Goal: Information Seeking & Learning: Learn about a topic

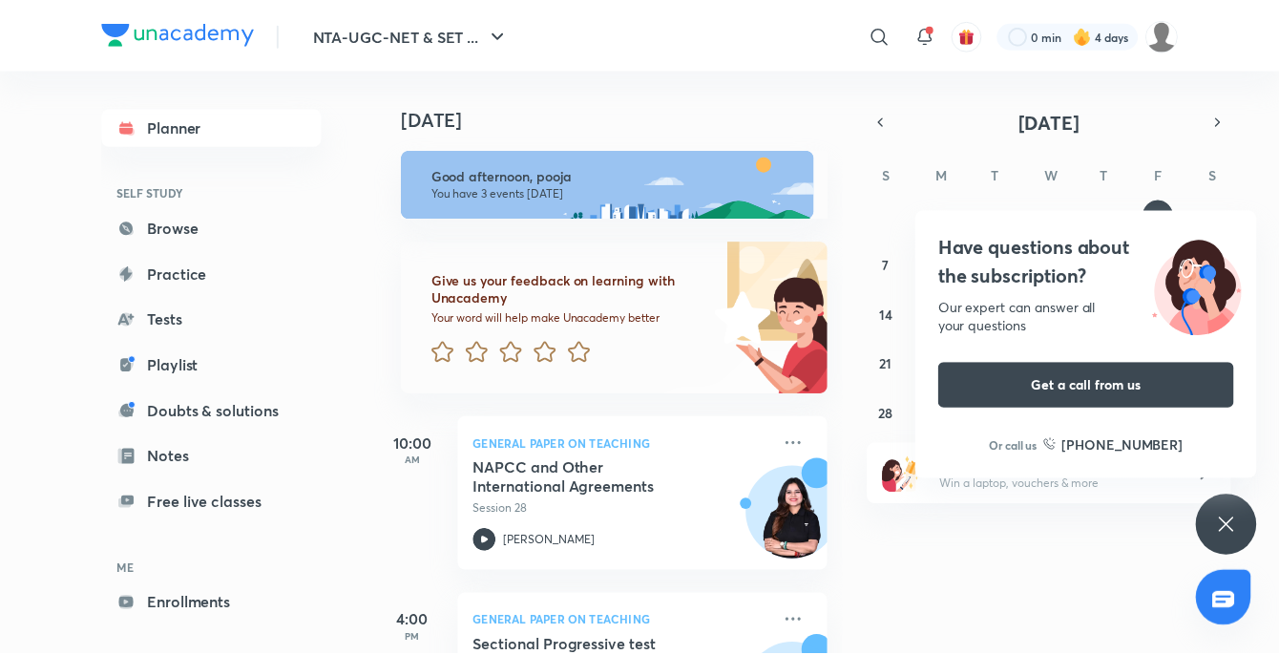
scroll to position [301, 0]
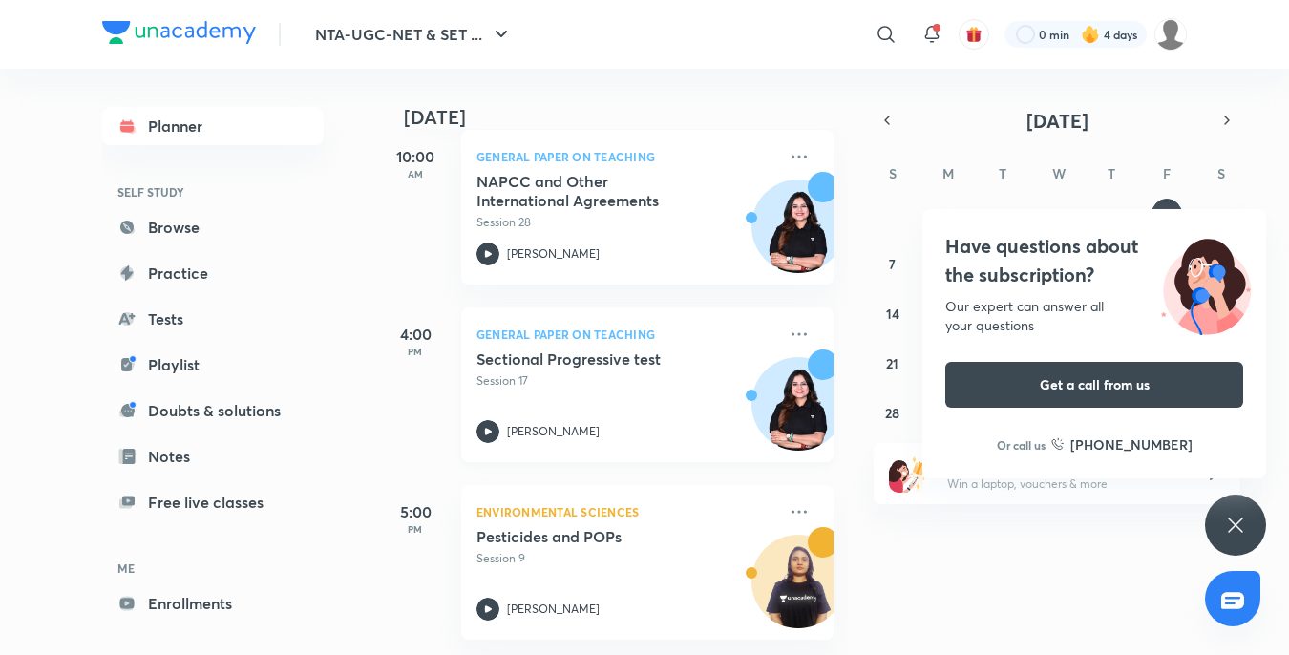
click at [775, 369] on img at bounding box center [798, 413] width 92 height 92
click at [787, 323] on icon at bounding box center [798, 334] width 23 height 23
click at [791, 332] on icon at bounding box center [798, 333] width 15 height 3
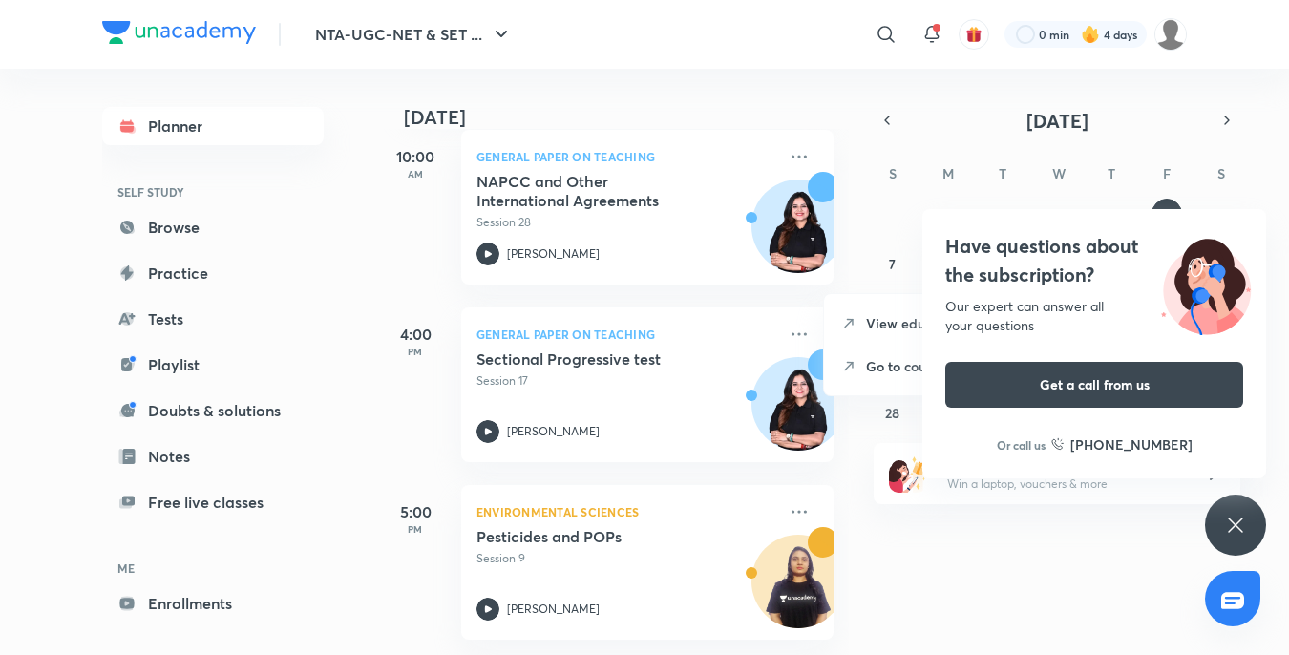
click at [1237, 526] on icon at bounding box center [1234, 524] width 14 height 14
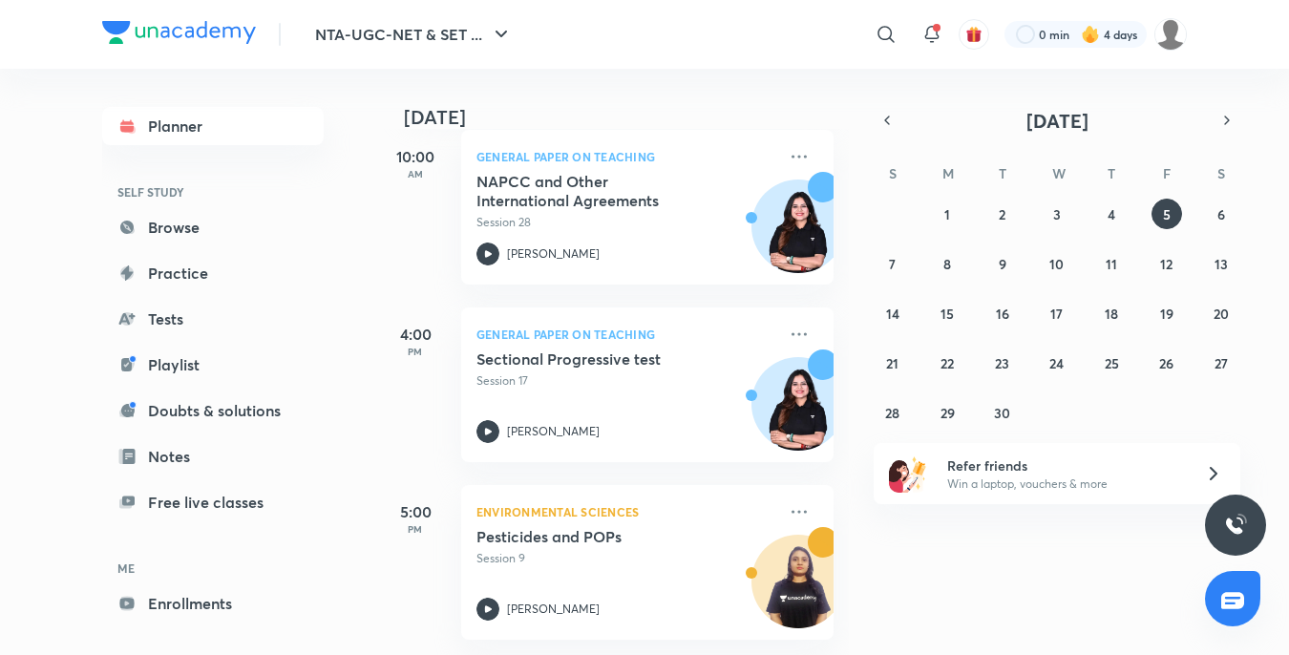
click at [1237, 526] on img at bounding box center [1235, 525] width 23 height 23
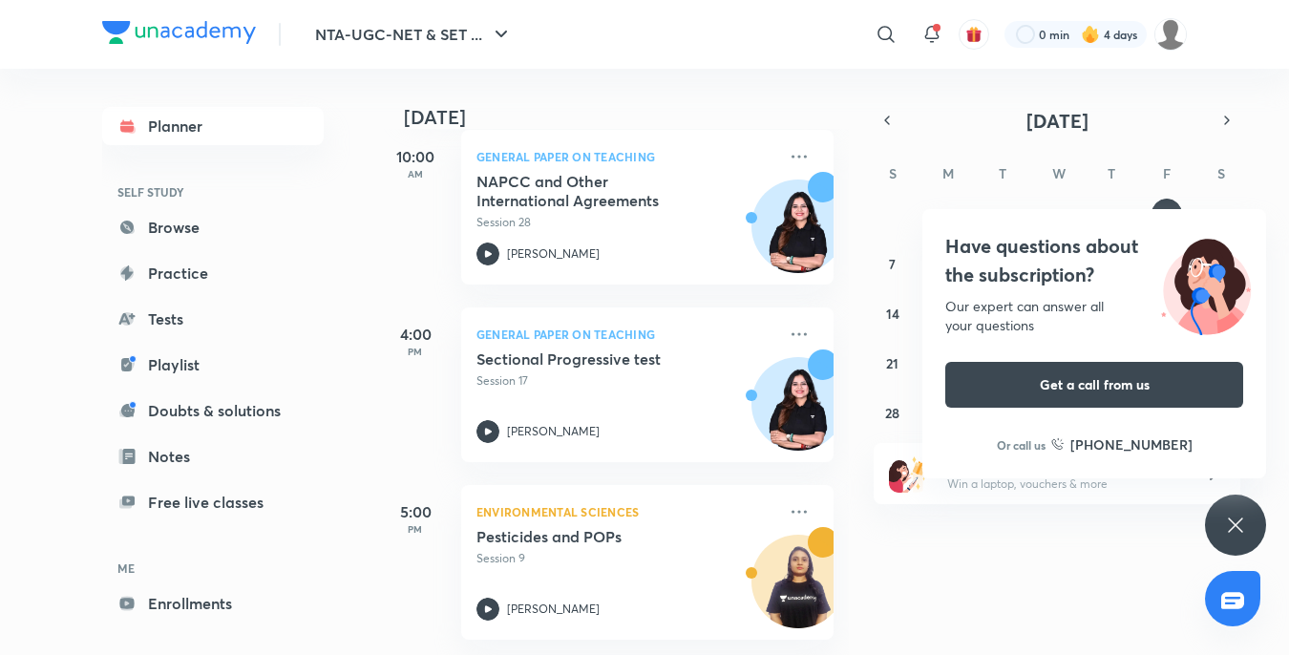
click at [1234, 517] on icon at bounding box center [1235, 525] width 23 height 23
click at [1230, 524] on icon at bounding box center [1235, 525] width 23 height 23
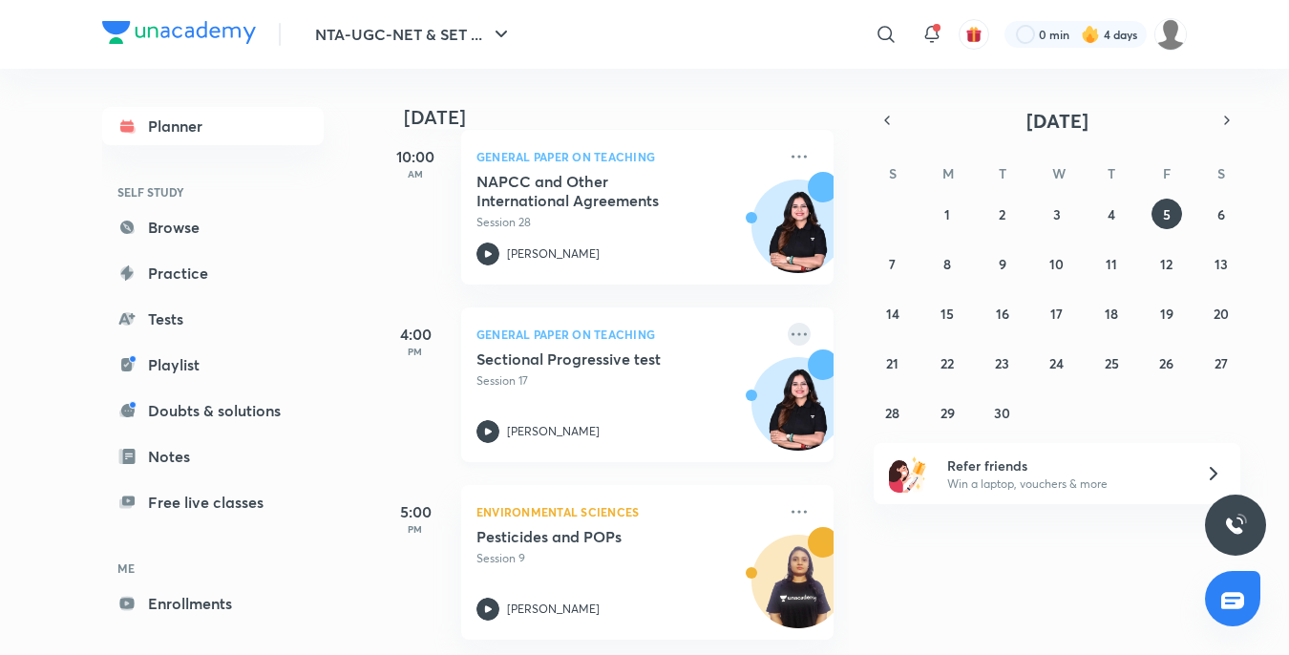
click at [788, 323] on icon at bounding box center [798, 334] width 23 height 23
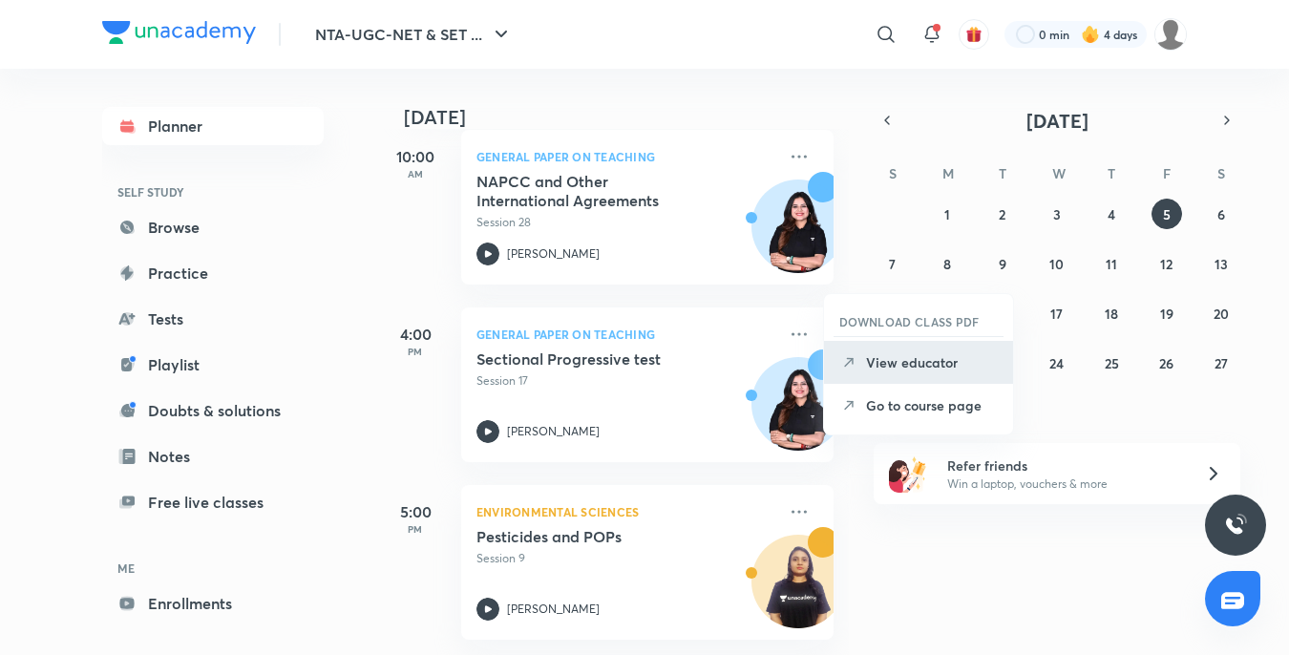
click at [898, 360] on p "View educator" at bounding box center [932, 362] width 132 height 20
click at [898, 360] on abbr "21" at bounding box center [892, 363] width 12 height 18
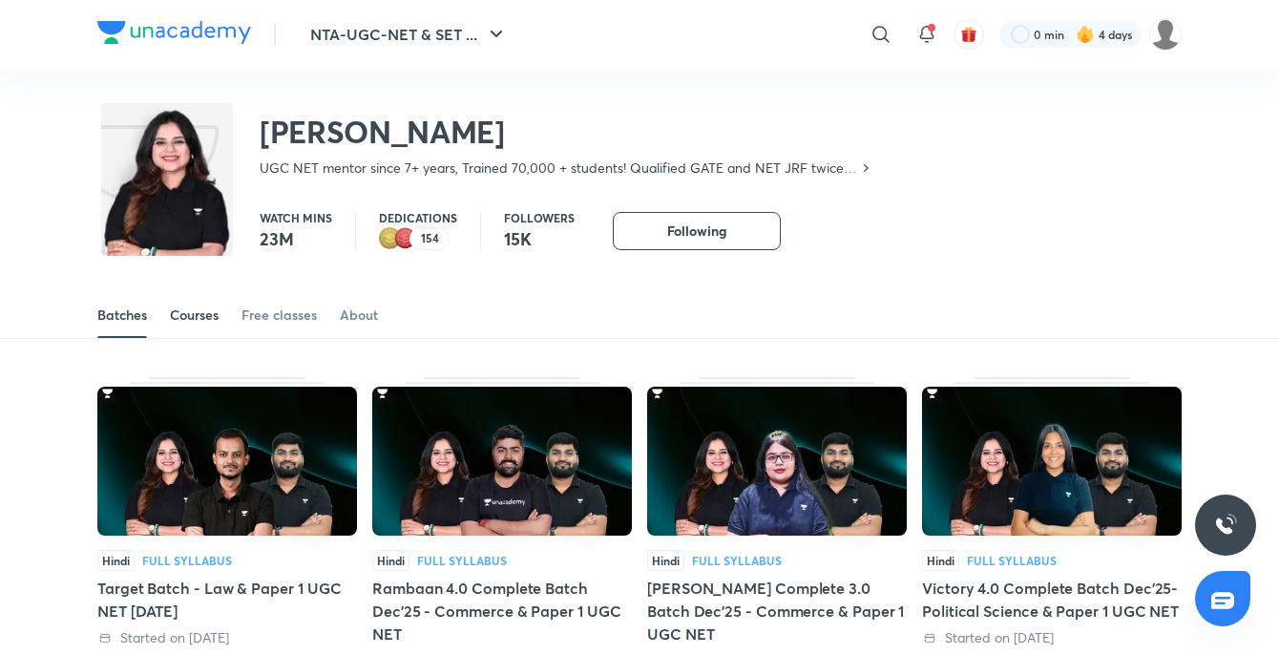
click at [204, 319] on div "Courses" at bounding box center [194, 314] width 49 height 19
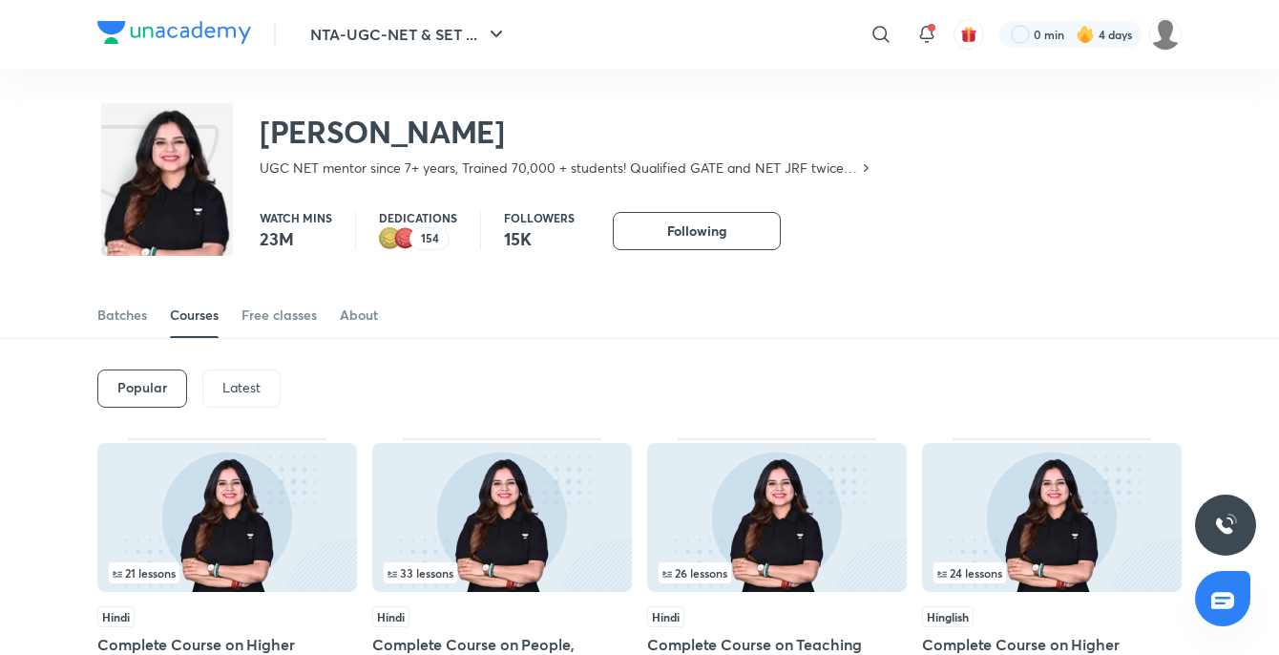
click at [246, 390] on p "Latest" at bounding box center [241, 387] width 38 height 15
click at [245, 390] on h6 "Latest" at bounding box center [239, 387] width 39 height 15
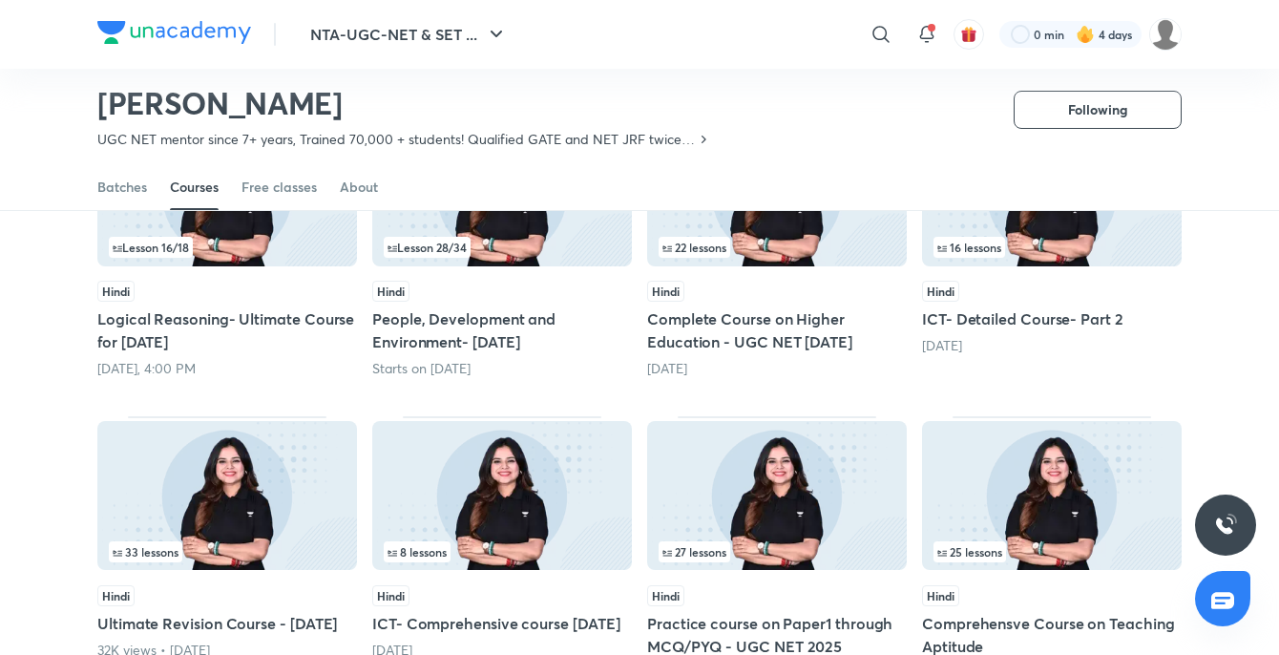
scroll to position [274, 0]
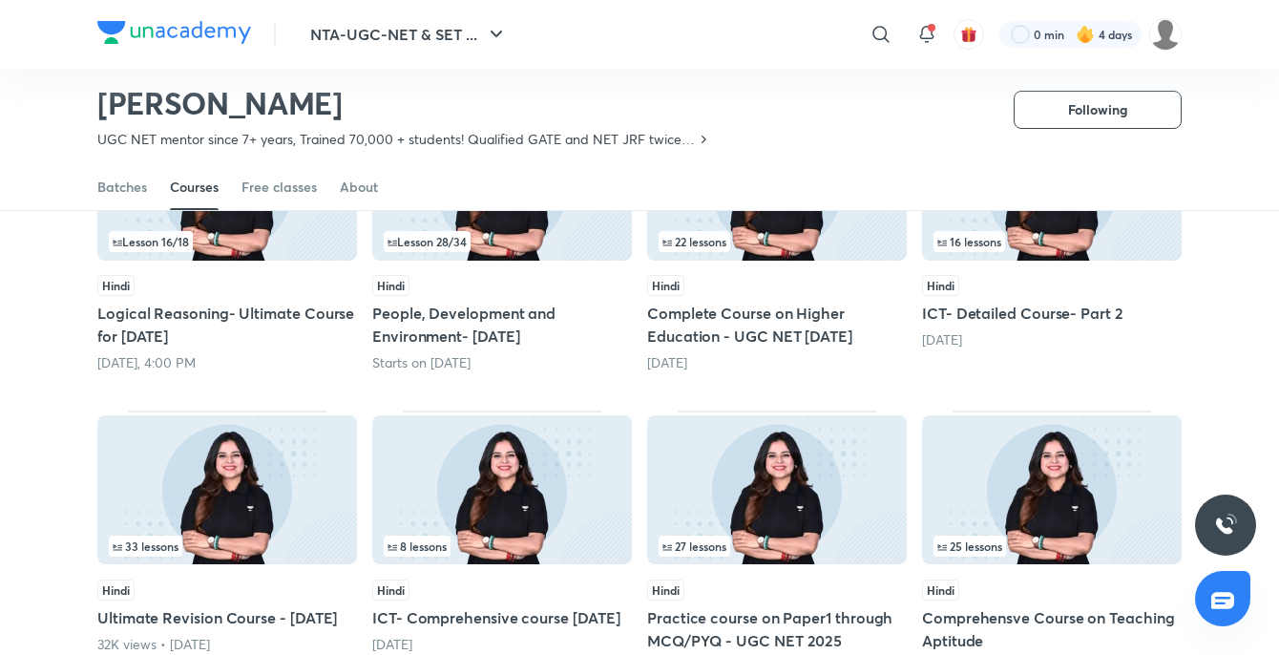
click at [491, 238] on div "Lesson 28 / 34" at bounding box center [502, 241] width 237 height 21
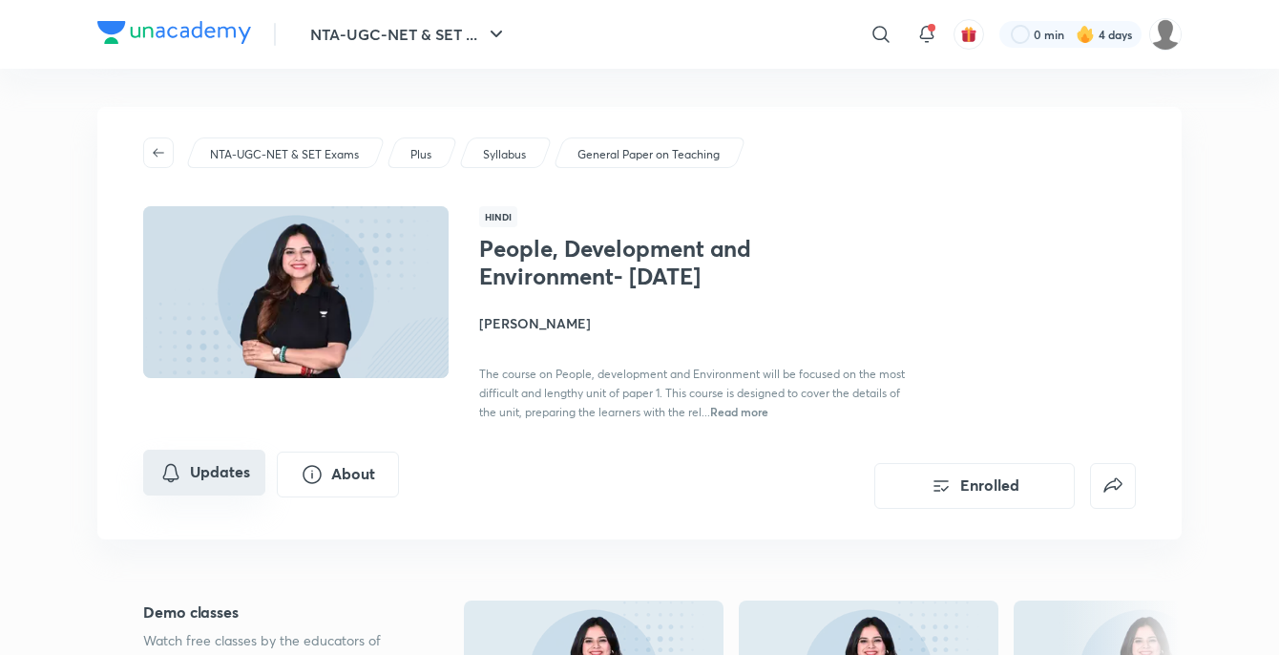
click at [221, 495] on button "Updates" at bounding box center [204, 473] width 122 height 46
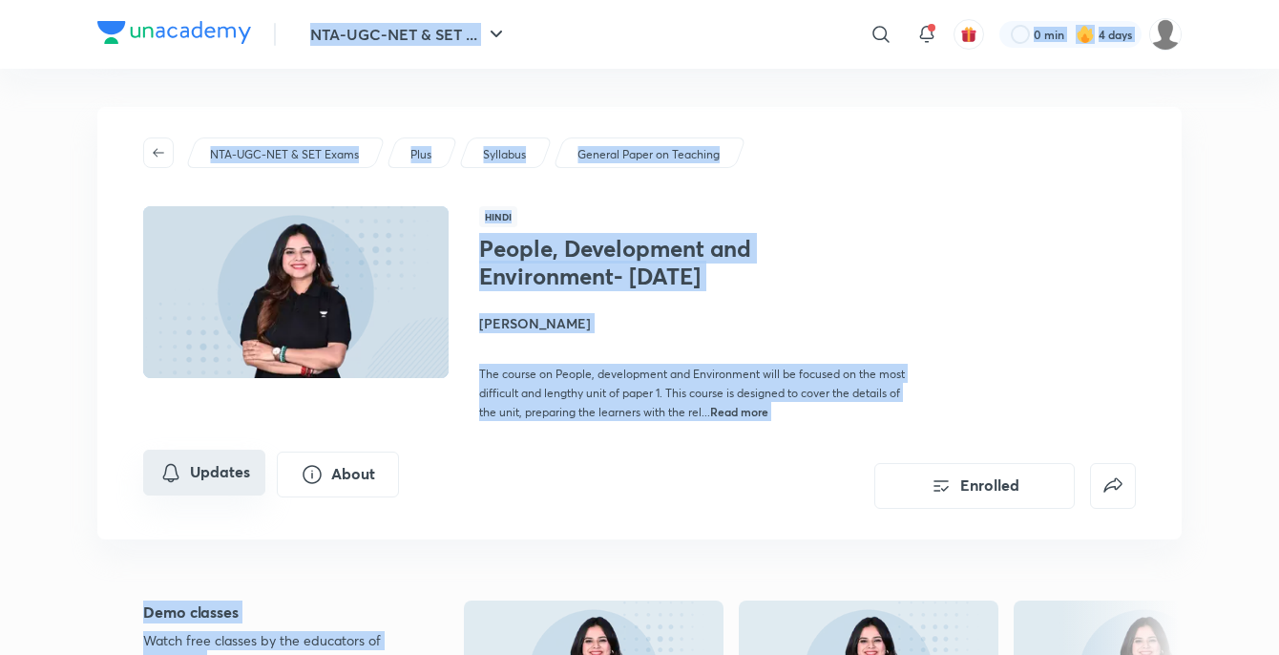
click at [170, 484] on icon "Updates" at bounding box center [170, 472] width 23 height 23
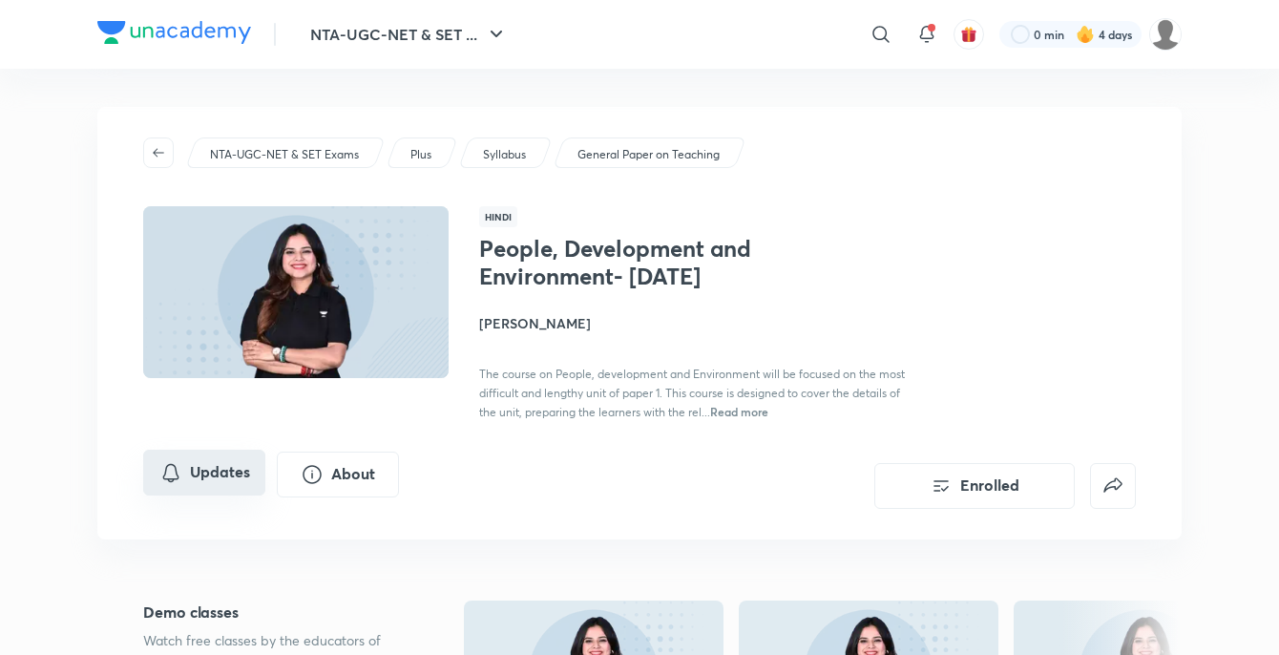
click at [217, 495] on button "Updates" at bounding box center [204, 473] width 122 height 46
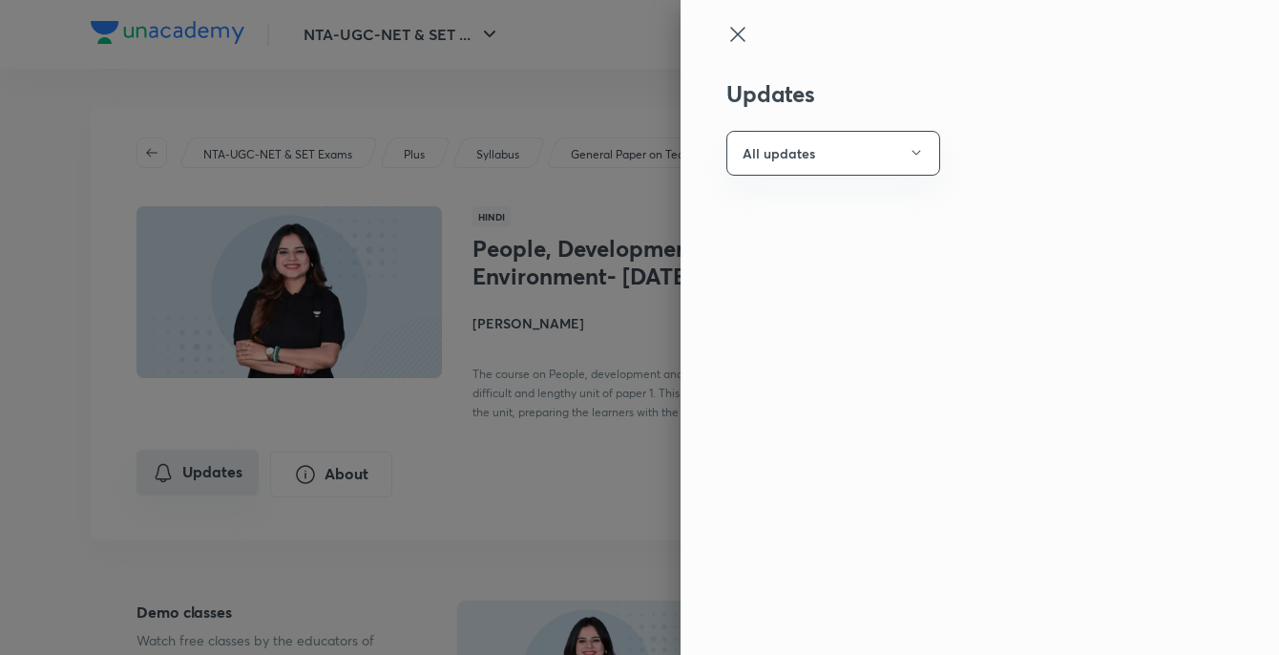
click at [217, 501] on div at bounding box center [639, 327] width 1279 height 655
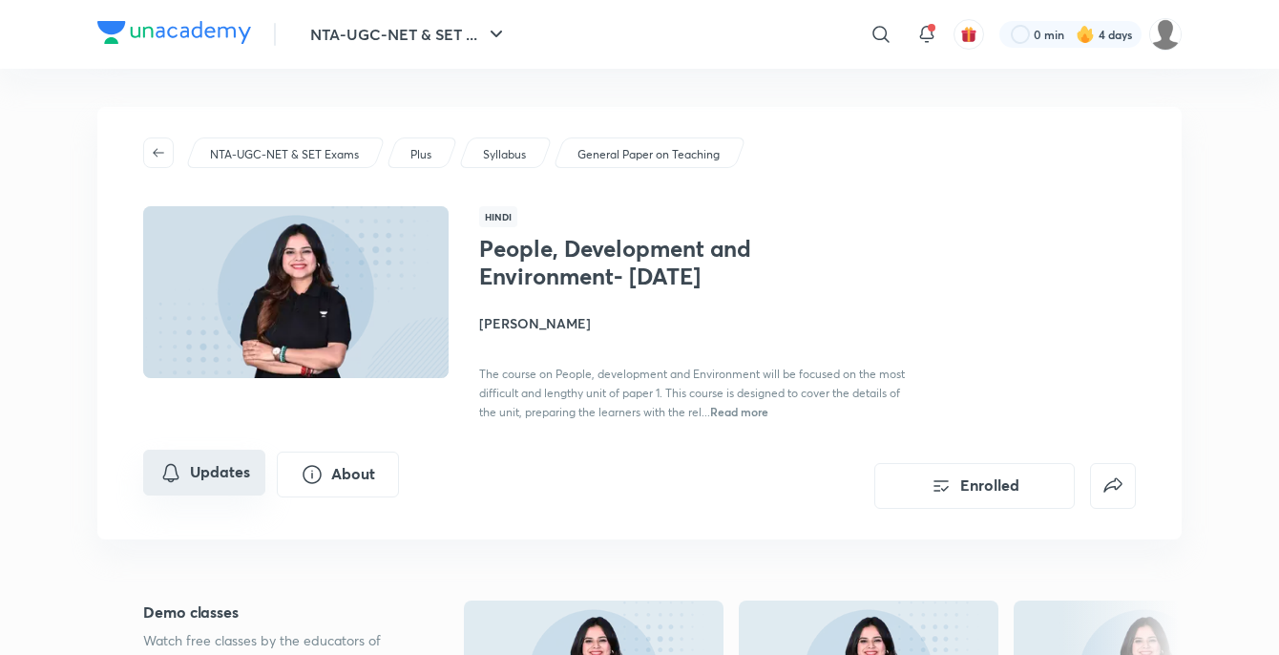
click at [217, 495] on button "Updates" at bounding box center [204, 473] width 122 height 46
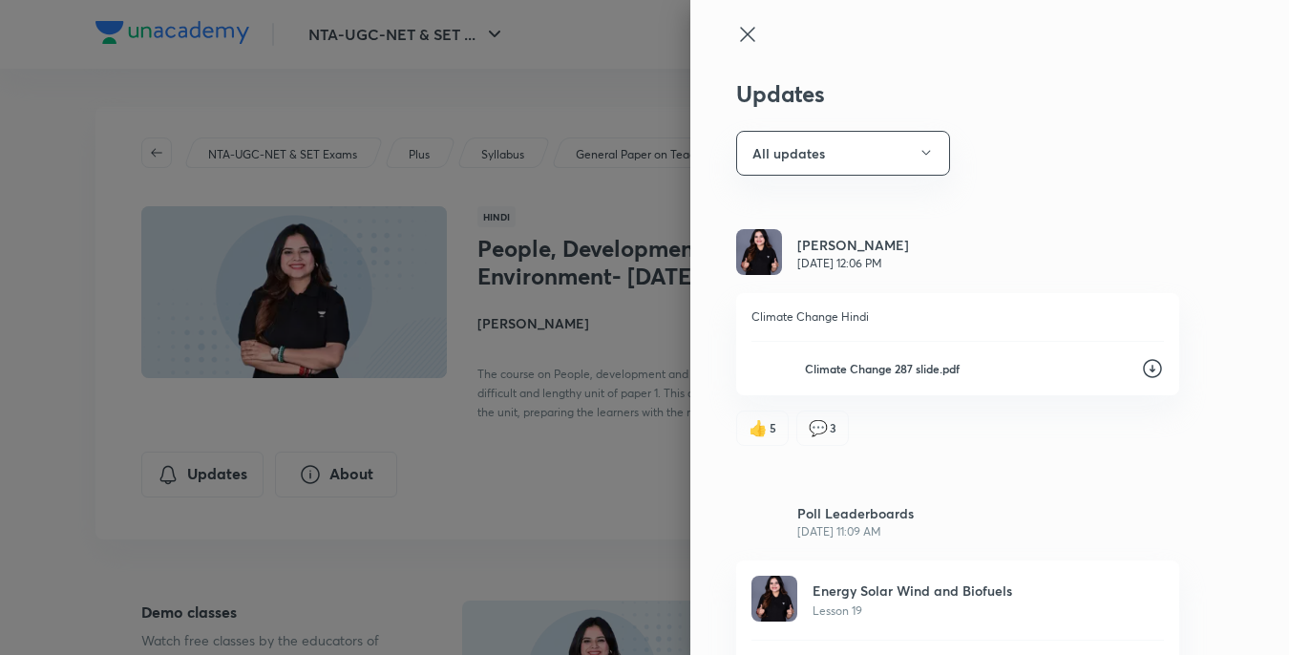
click at [1141, 371] on icon at bounding box center [1152, 376] width 23 height 23
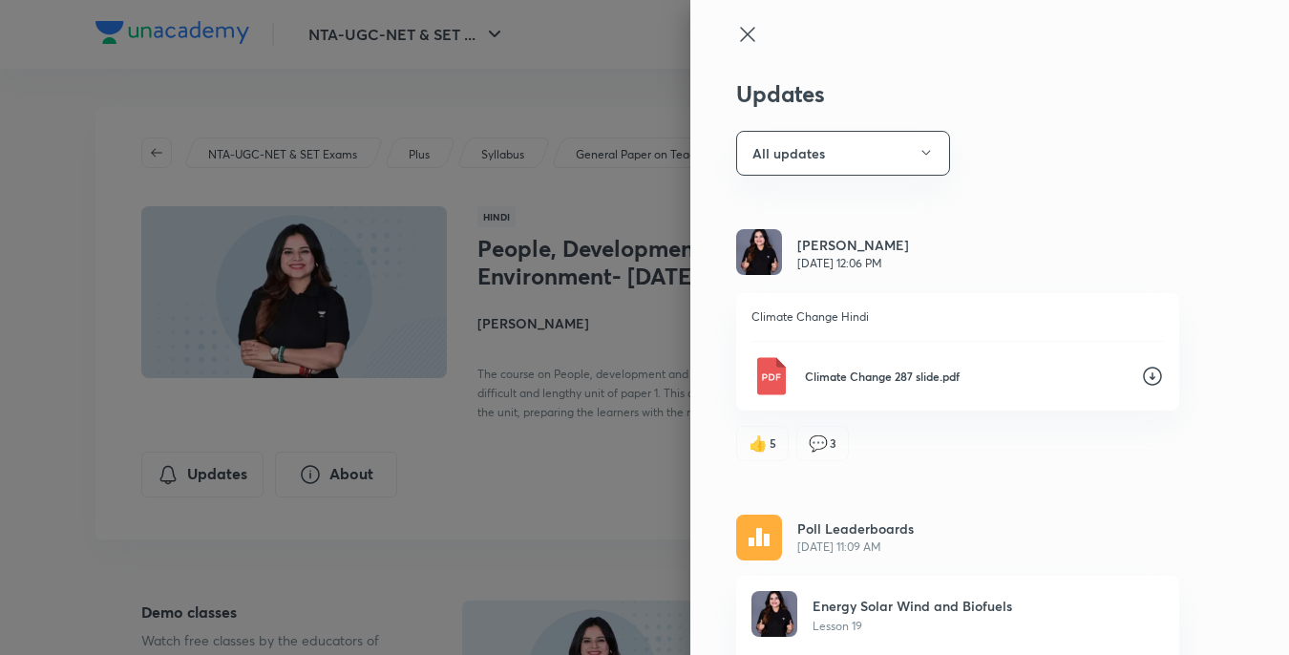
click at [1141, 371] on icon at bounding box center [1152, 376] width 23 height 23
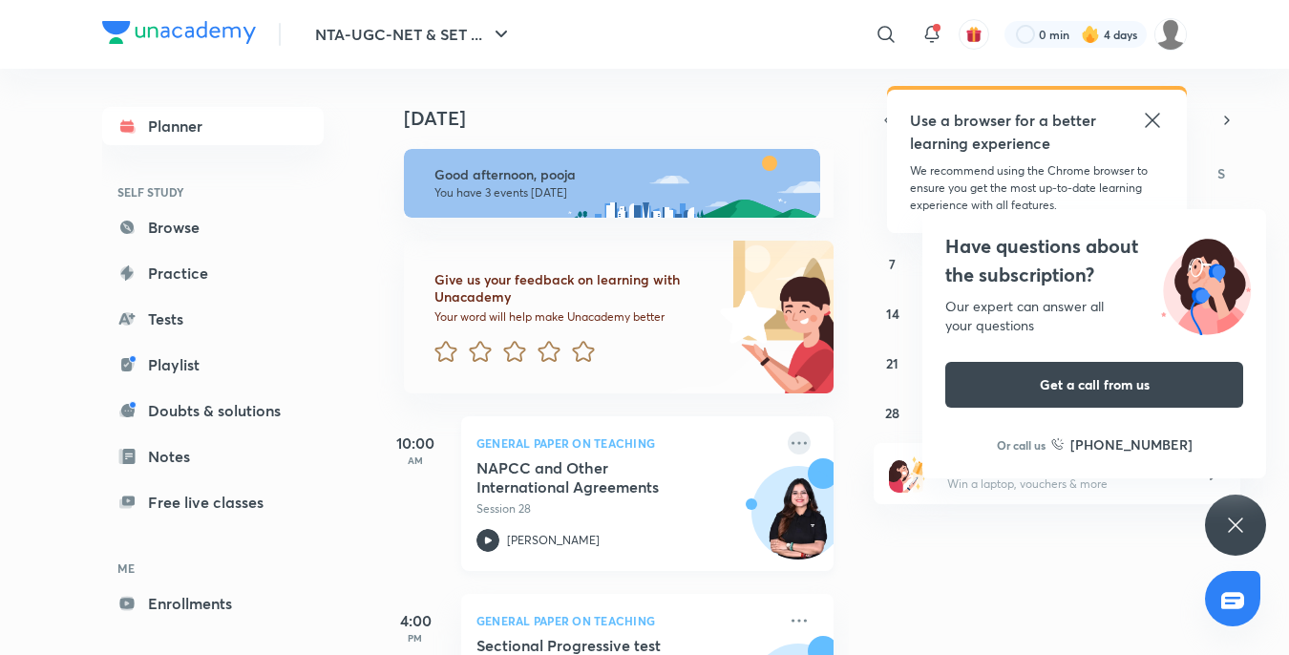
click at [787, 445] on icon at bounding box center [798, 442] width 23 height 23
click at [901, 448] on p "View educator" at bounding box center [932, 446] width 132 height 20
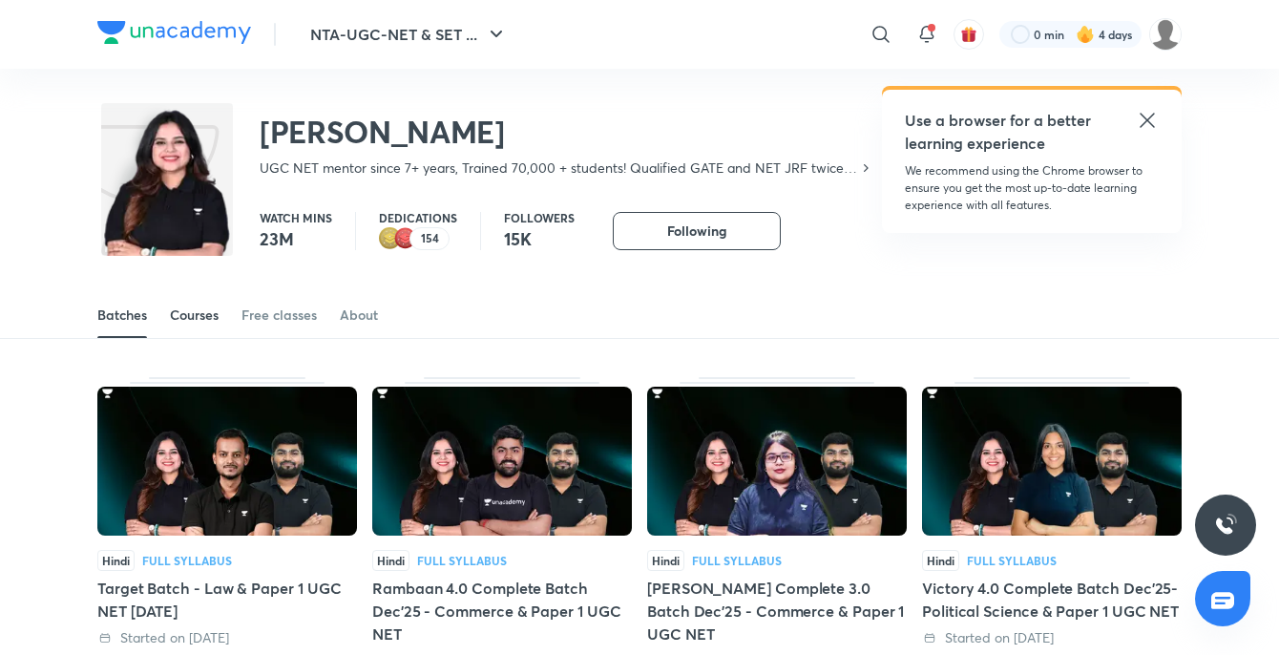
click at [183, 311] on div "Courses" at bounding box center [194, 314] width 49 height 19
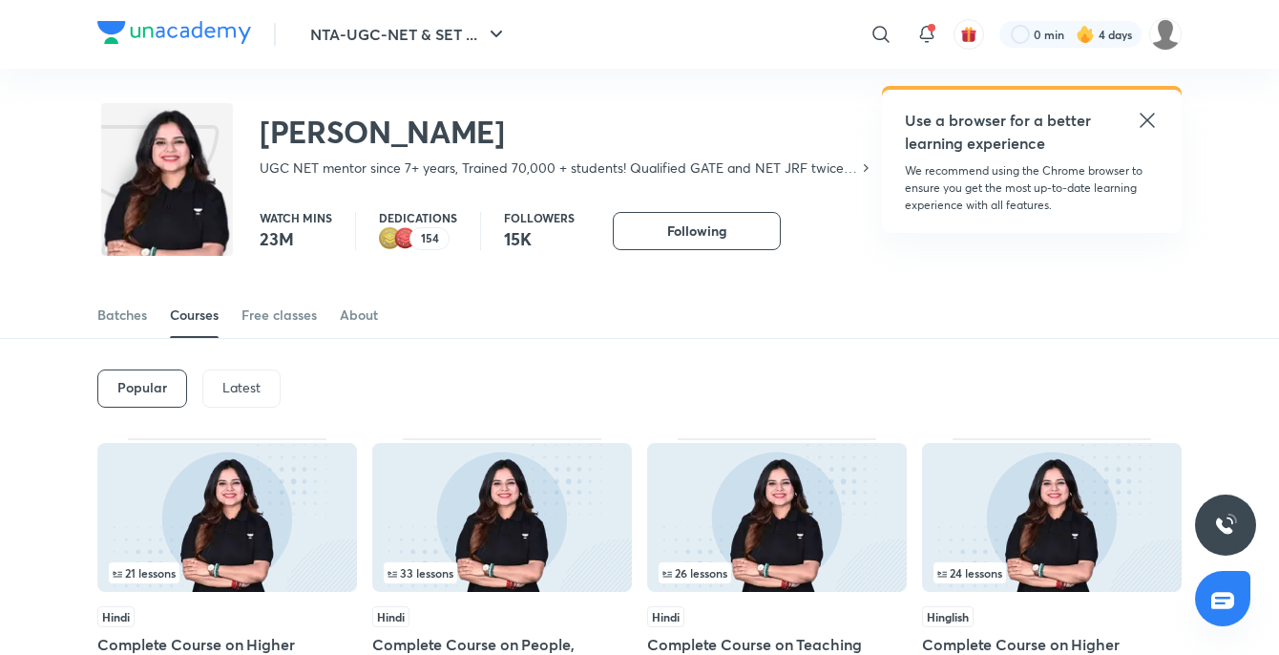
click at [230, 370] on div "Popular Latest" at bounding box center [639, 388] width 1084 height 99
click at [230, 370] on div "Latest" at bounding box center [241, 388] width 78 height 38
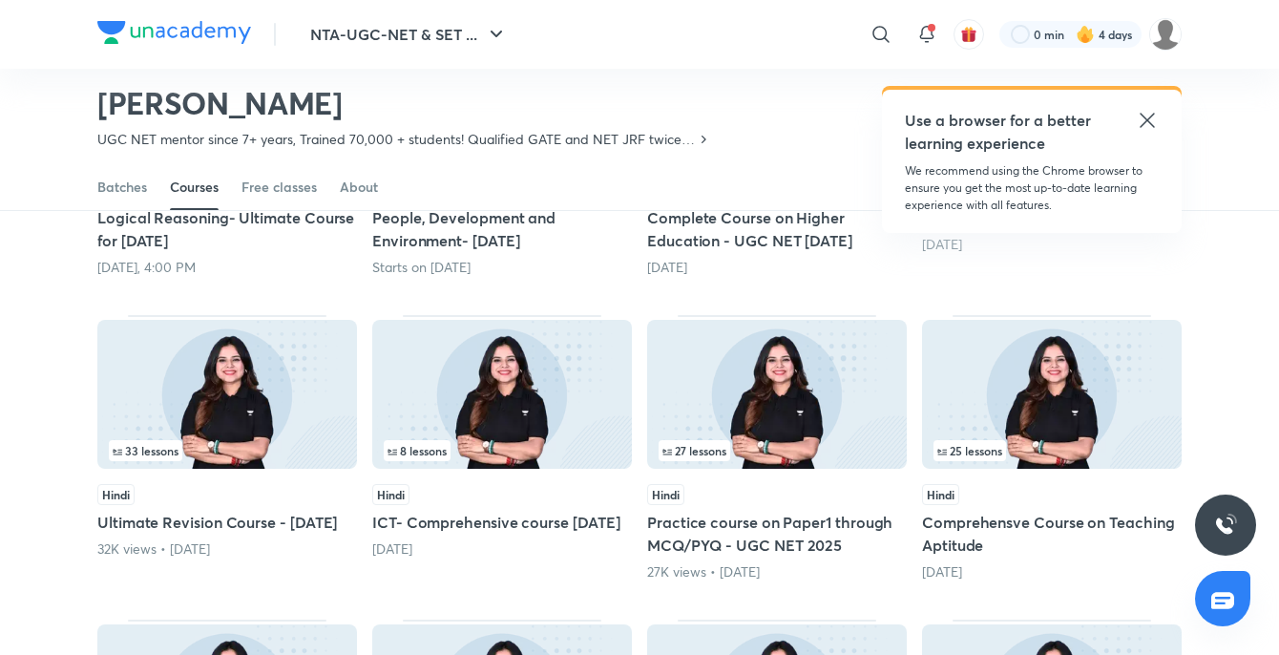
scroll to position [274, 0]
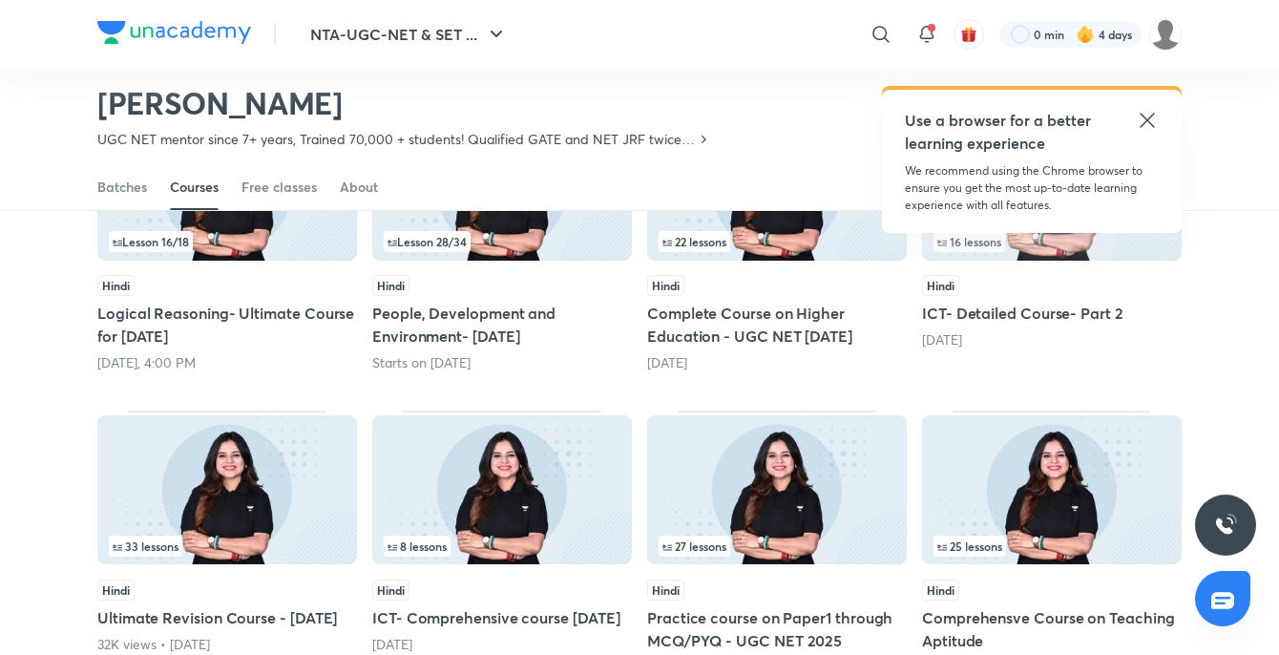
click at [488, 252] on div "Lesson 28 / 34" at bounding box center [502, 241] width 237 height 21
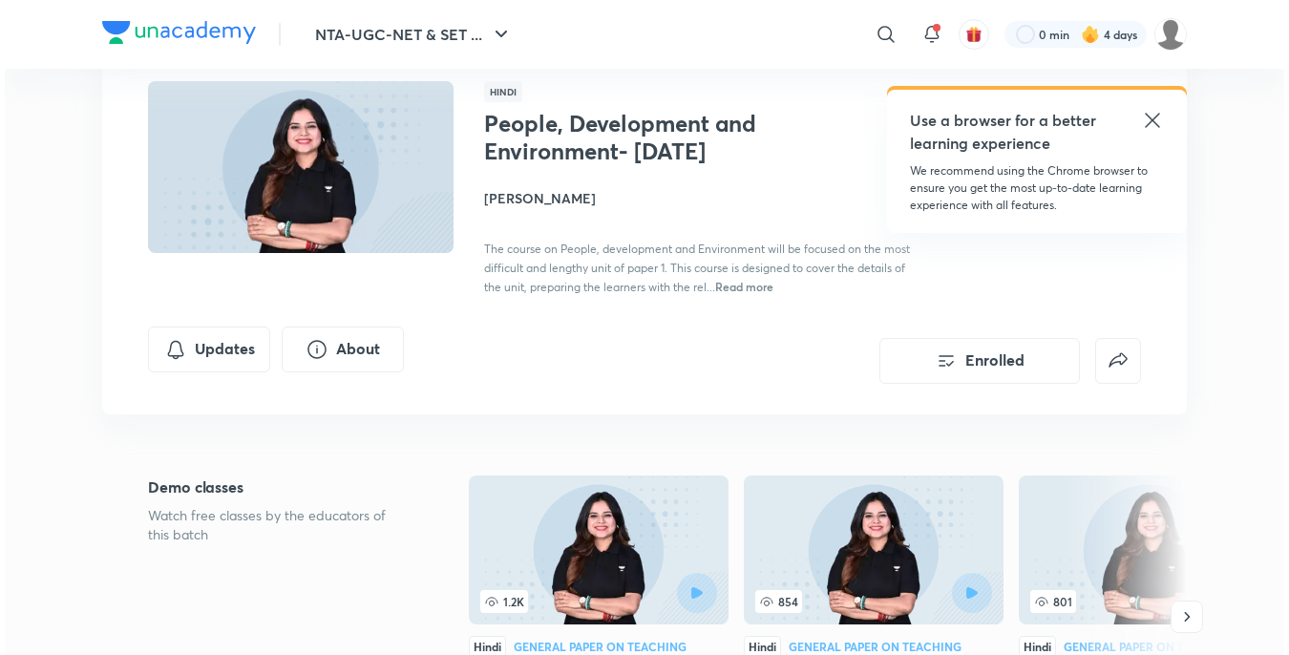
scroll to position [95, 0]
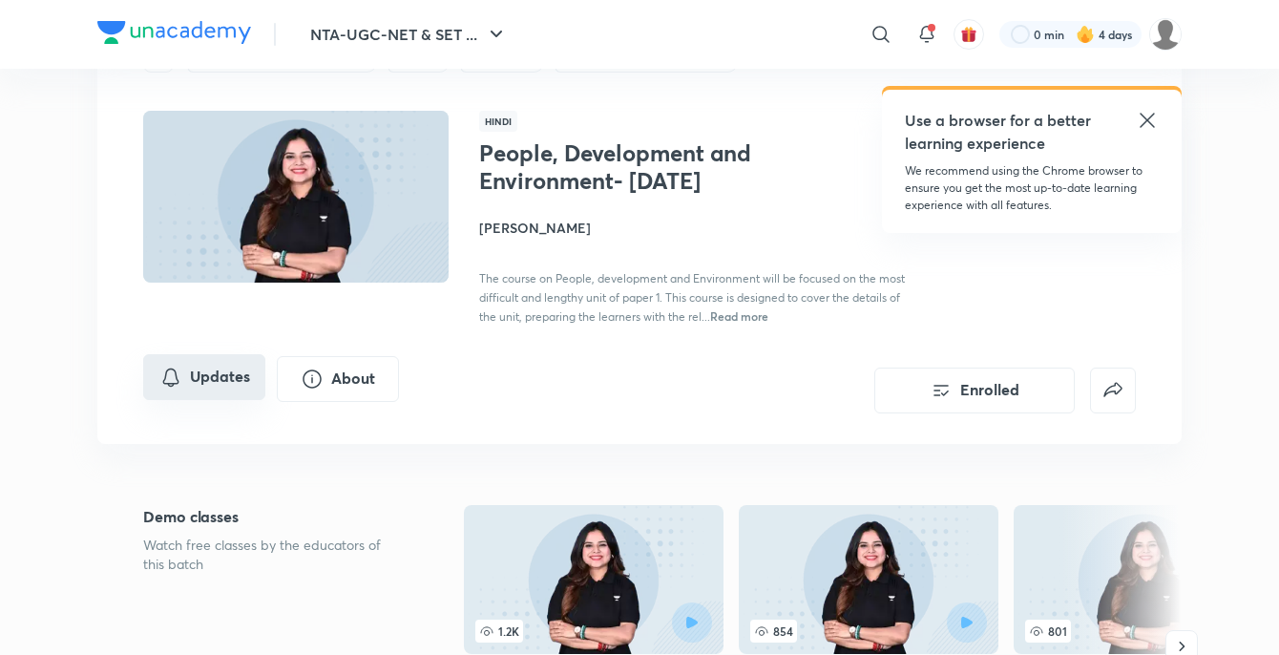
click at [223, 400] on button "Updates" at bounding box center [204, 377] width 122 height 46
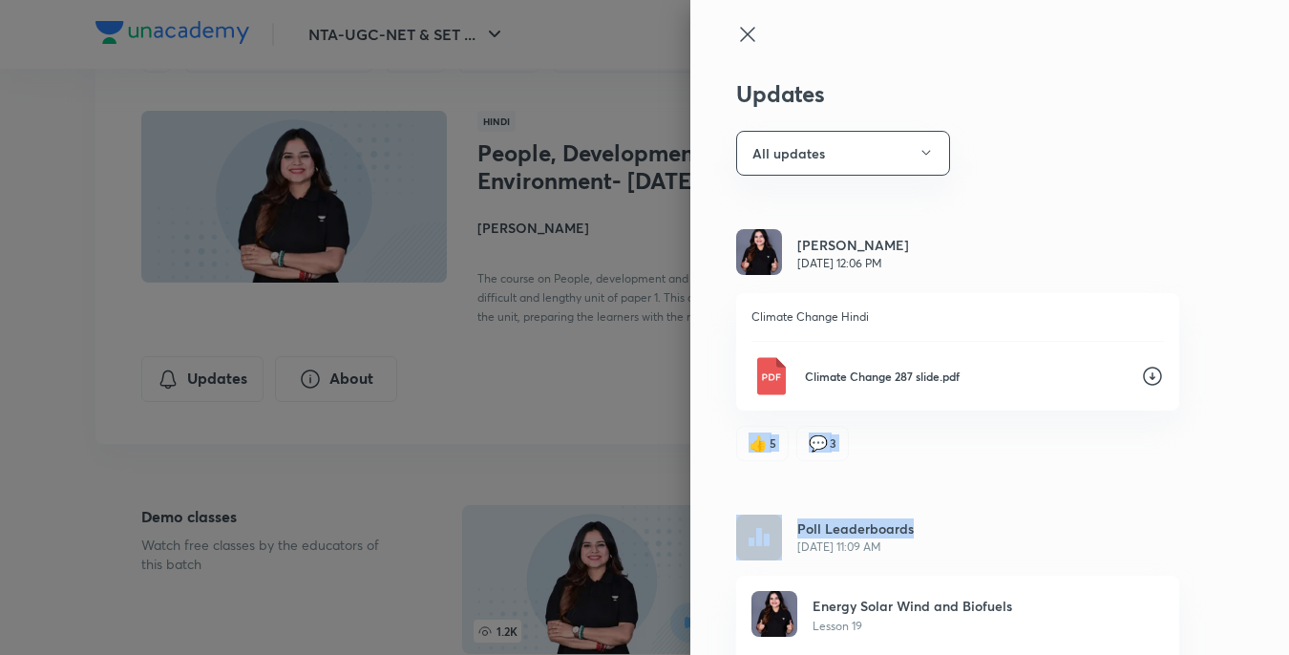
drag, startPoint x: 990, startPoint y: 462, endPoint x: 1184, endPoint y: 304, distance: 249.7
click at [1074, 376] on div "Updates All updates [PERSON_NAME] [DATE] 12:06 PM Climate Change Hindi Climate …" at bounding box center [989, 327] width 598 height 655
click at [755, 374] on img at bounding box center [770, 376] width 38 height 38
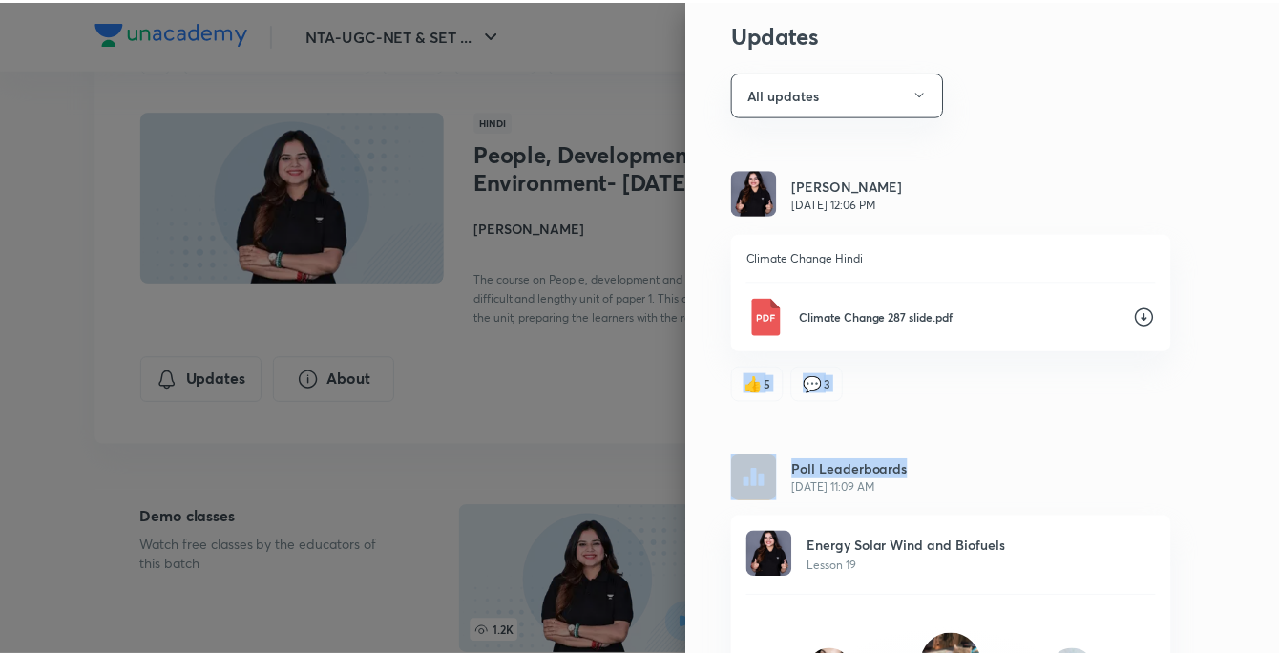
scroll to position [0, 0]
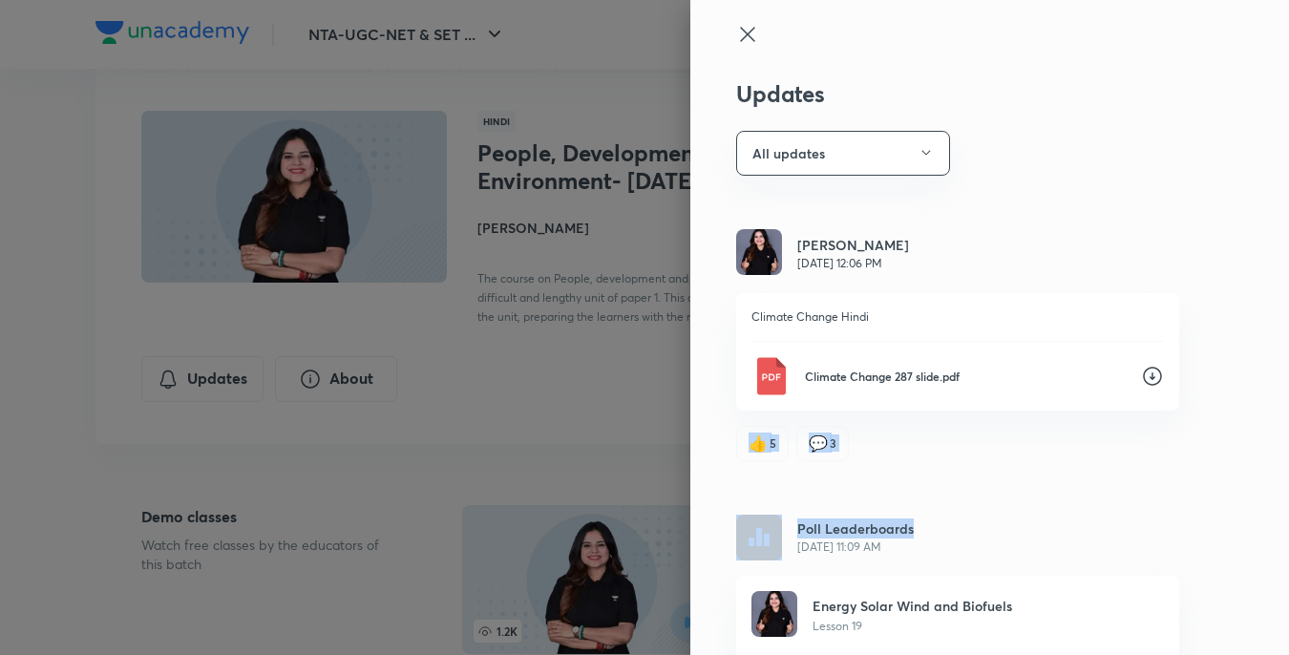
click at [740, 37] on icon at bounding box center [747, 34] width 14 height 14
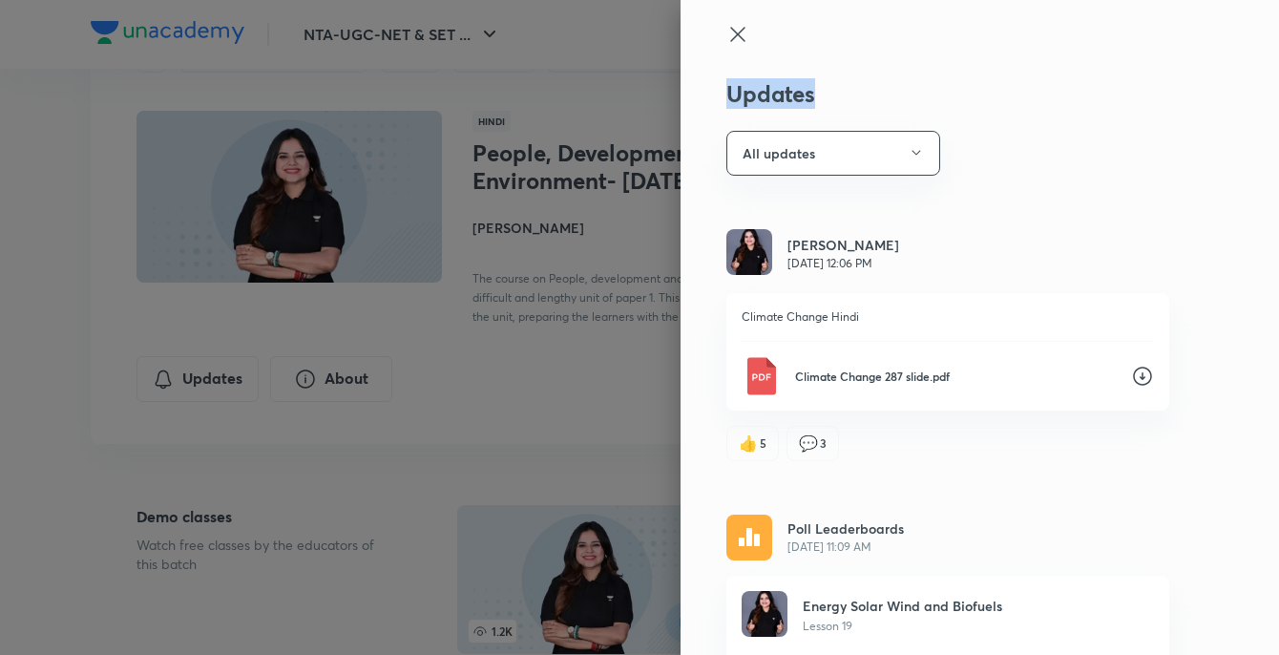
click at [739, 35] on div "Updates All updates [PERSON_NAME] [DATE] 12:06 PM Climate Change Hindi Climate …" at bounding box center [639, 327] width 1279 height 655
click at [739, 35] on div at bounding box center [639, 327] width 1279 height 655
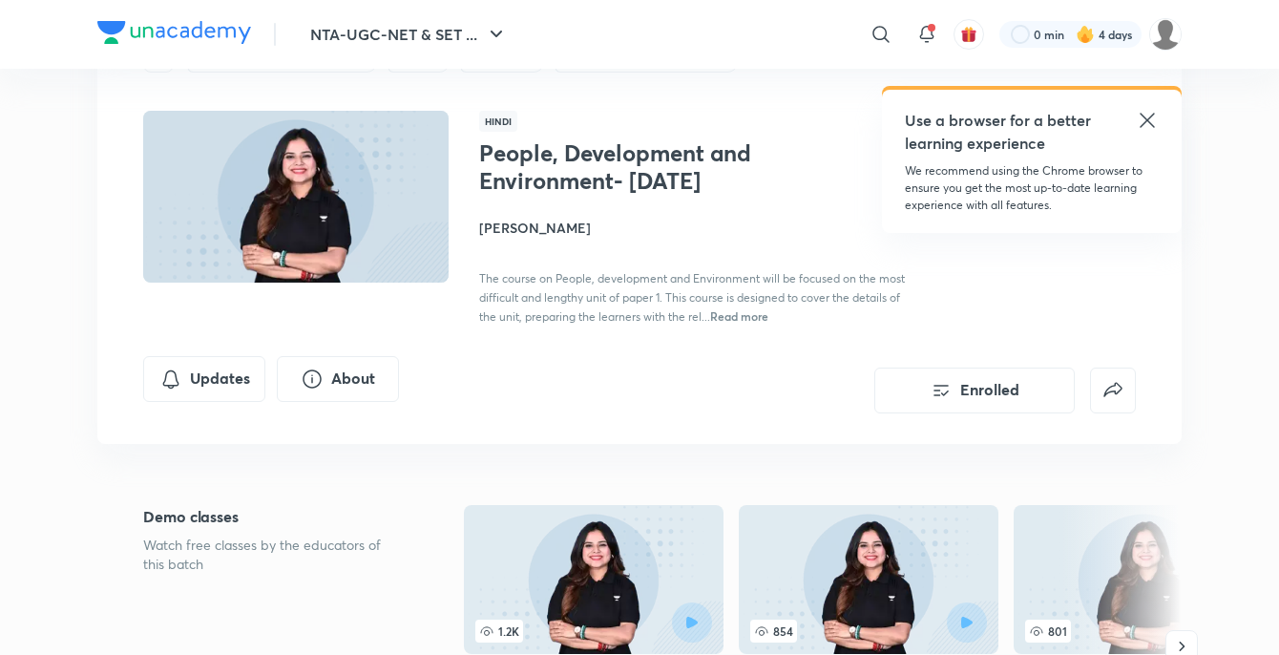
click at [519, 238] on h4 "[PERSON_NAME]" at bounding box center [693, 228] width 428 height 20
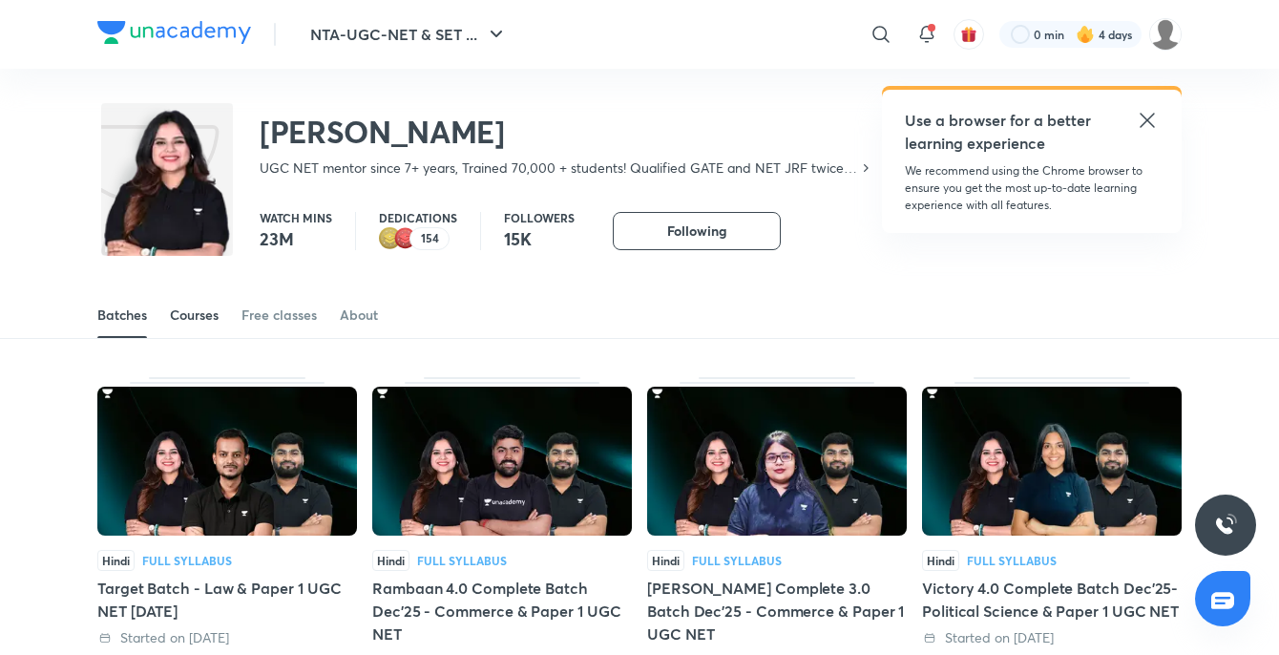
click at [198, 314] on div "Courses" at bounding box center [194, 314] width 49 height 19
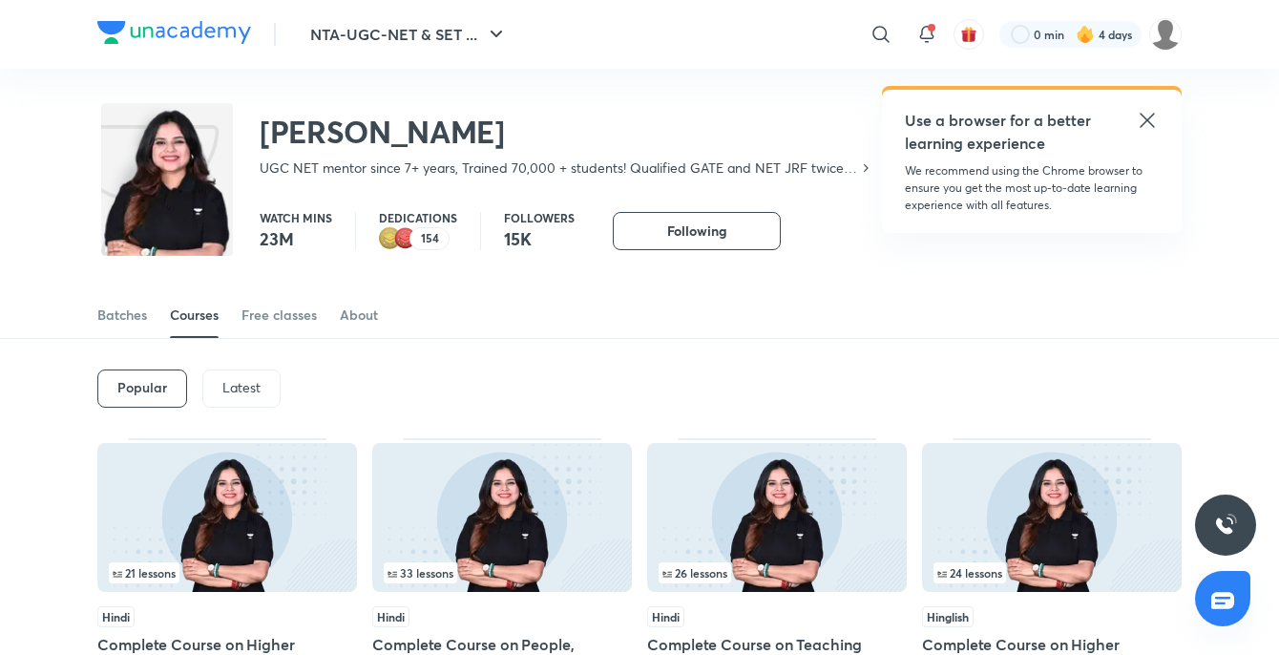
click at [240, 383] on p "Latest" at bounding box center [241, 387] width 38 height 15
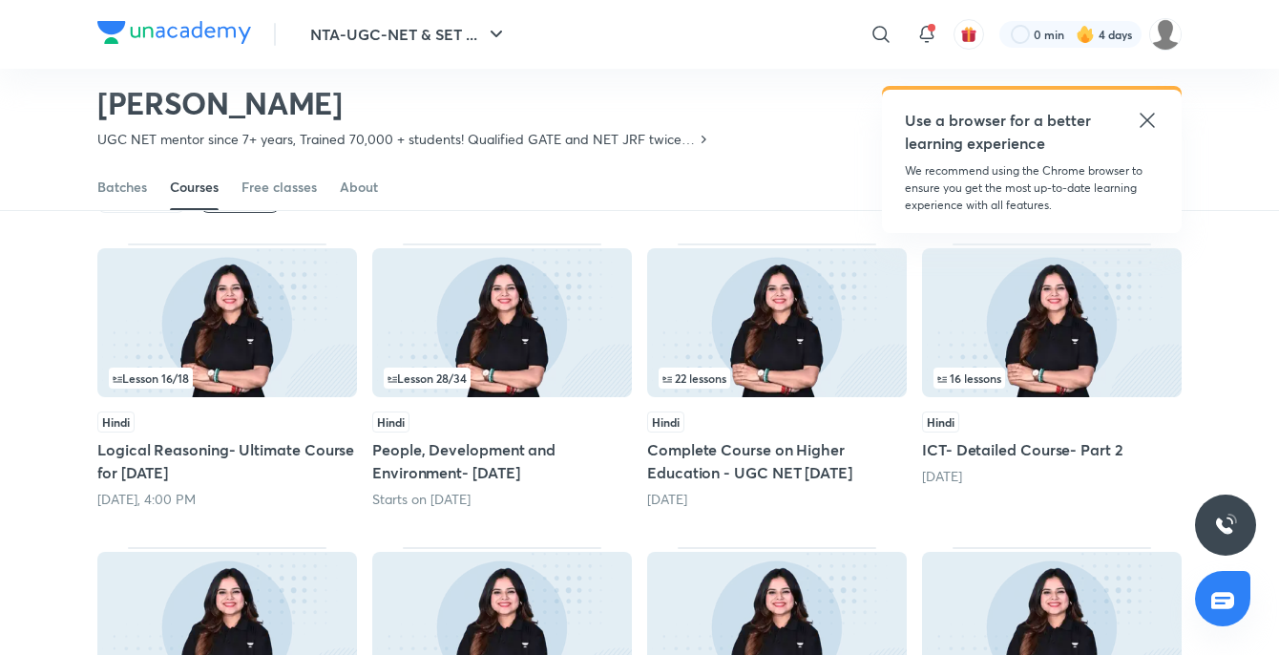
scroll to position [178, 0]
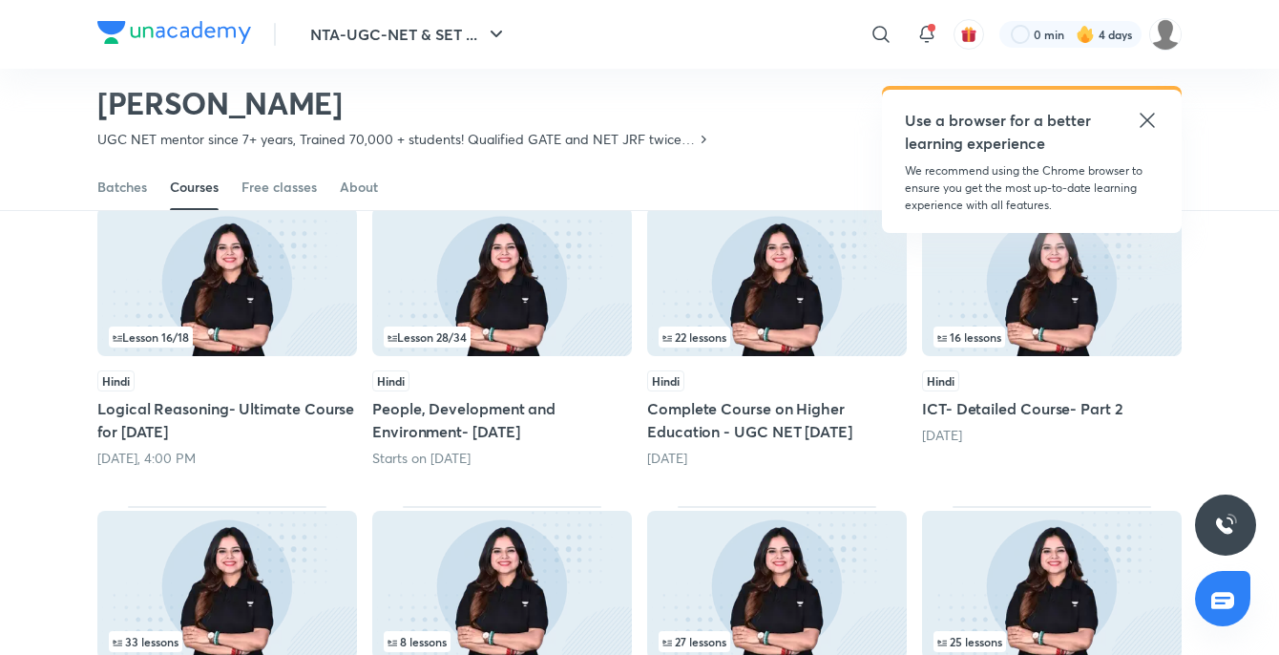
click at [735, 326] on div "22 lessons" at bounding box center [777, 336] width 237 height 21
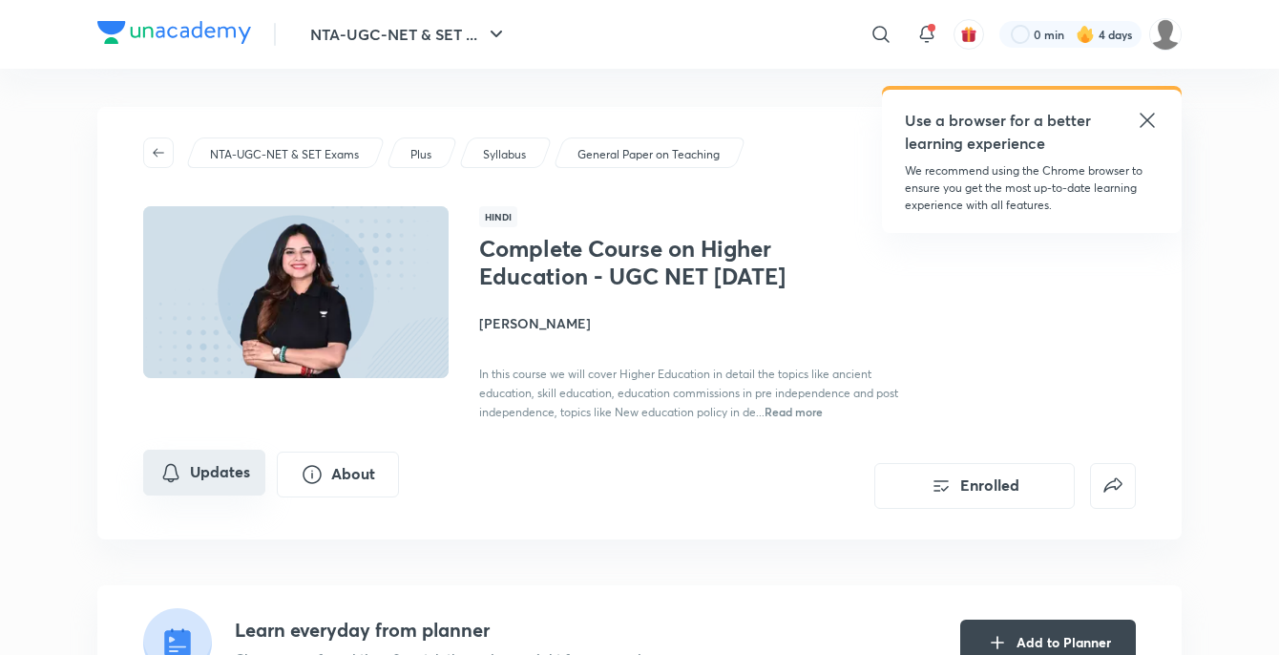
click at [216, 492] on button "Updates" at bounding box center [204, 473] width 122 height 46
click at [189, 488] on button "Updates" at bounding box center [204, 473] width 122 height 46
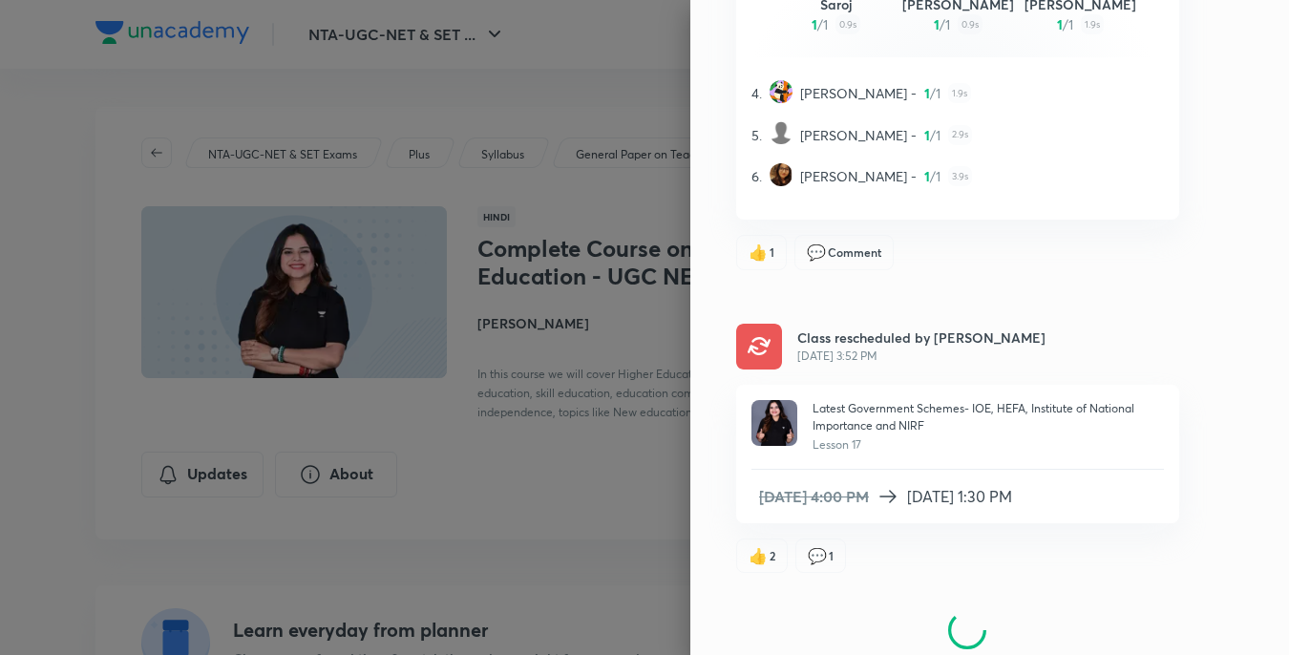
scroll to position [2259, 0]
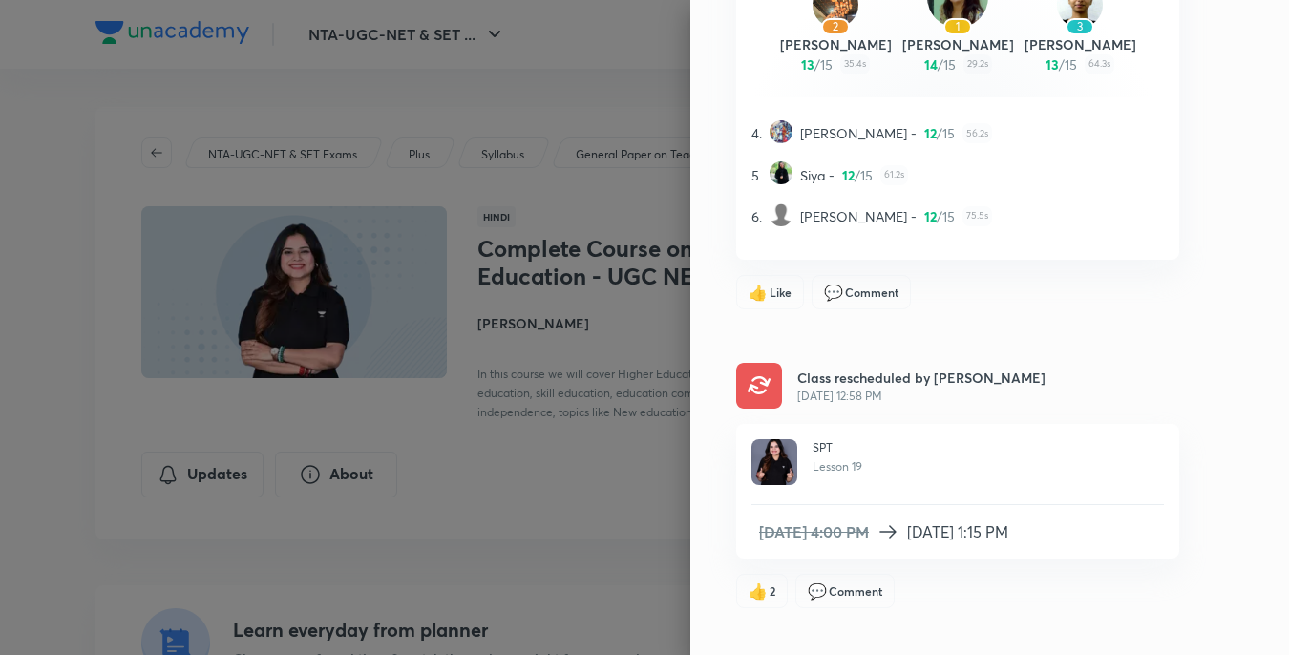
click at [779, 509] on div "Updates All updates Toshiba Shukla Aug 27, 11:34 AM NEP Hindi English New Educa…" at bounding box center [989, 327] width 598 height 655
click at [779, 509] on div "SPT Lesson 19 Aug 8, 4:00 PM Aug 11, 1:15 PM" at bounding box center [957, 491] width 443 height 134
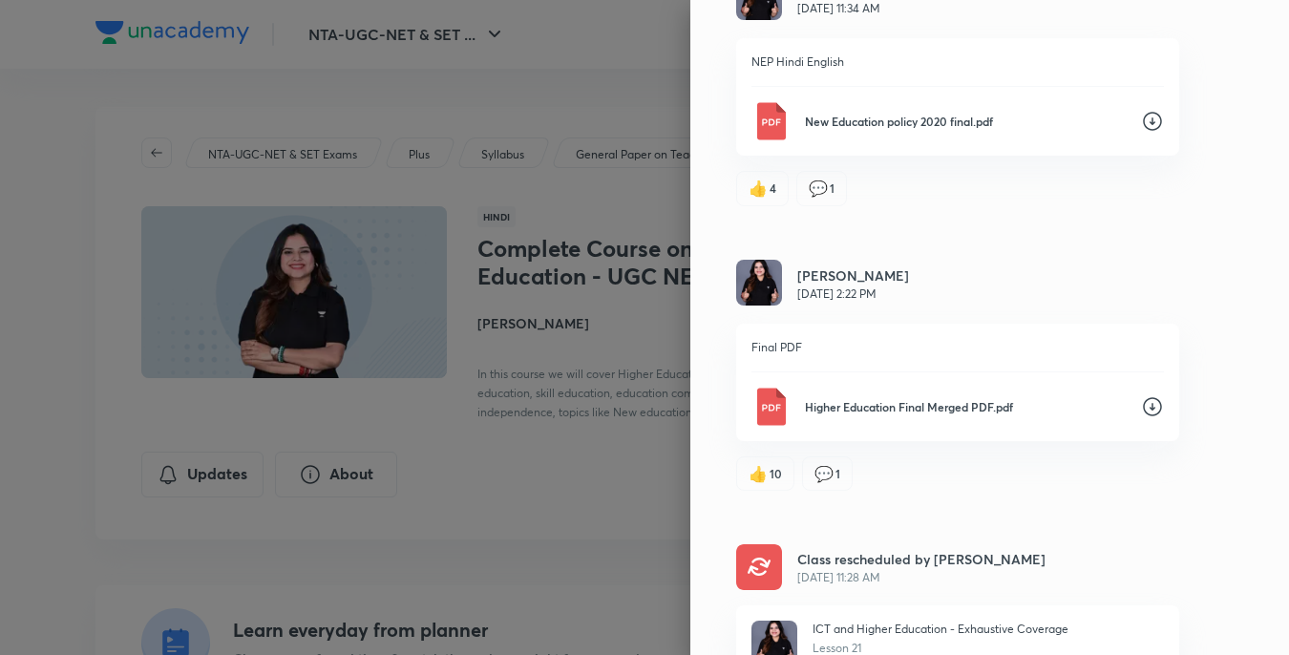
scroll to position [159, 0]
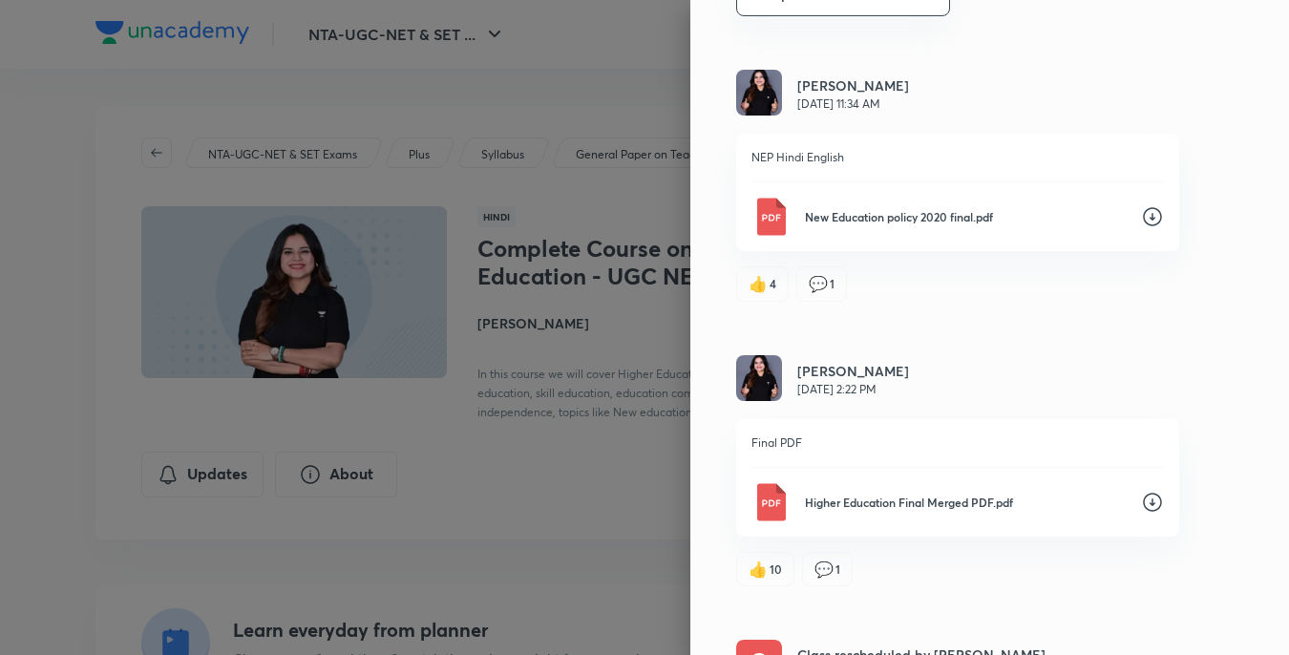
click at [754, 509] on img at bounding box center [770, 502] width 38 height 38
click at [756, 216] on img at bounding box center [770, 217] width 38 height 38
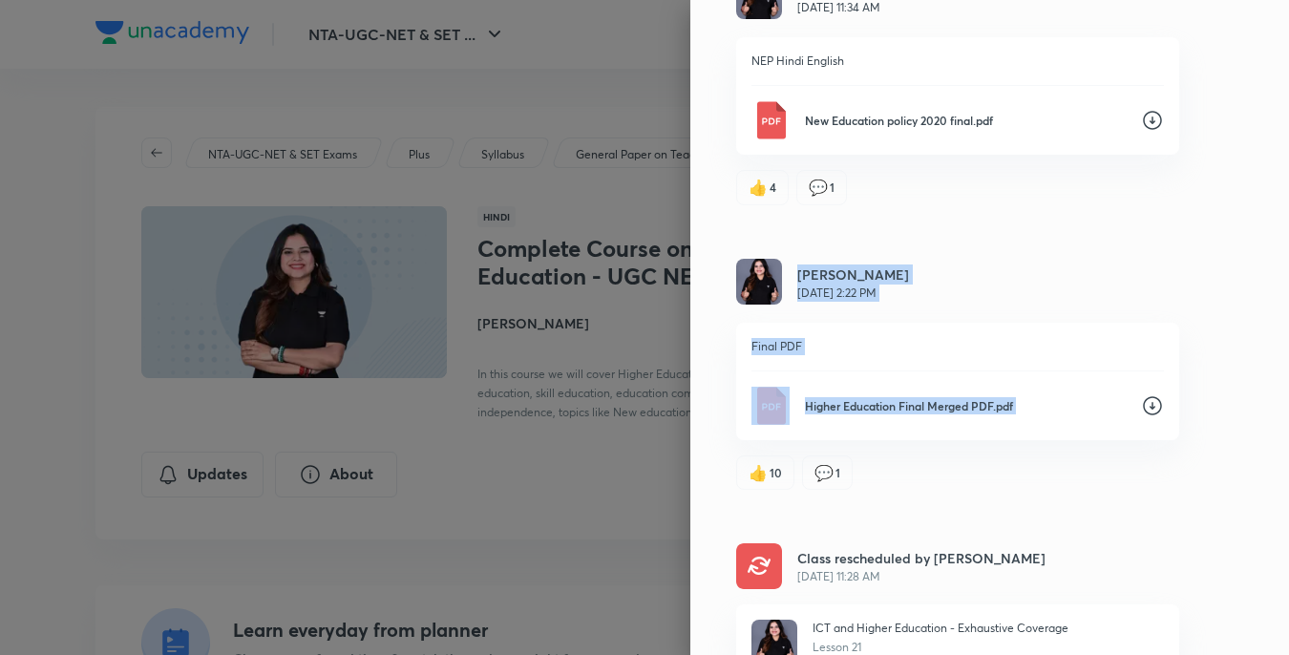
click at [728, 312] on div "Updates All updates Toshiba Shukla Aug 27, 11:34 AM NEP Hindi English New Educa…" at bounding box center [989, 327] width 598 height 655
click at [736, 312] on div "Toshiba Shukla Aug 16, 2:22 PM Final PDF Higher Education Final Merged PDF.pdf …" at bounding box center [957, 375] width 443 height 232
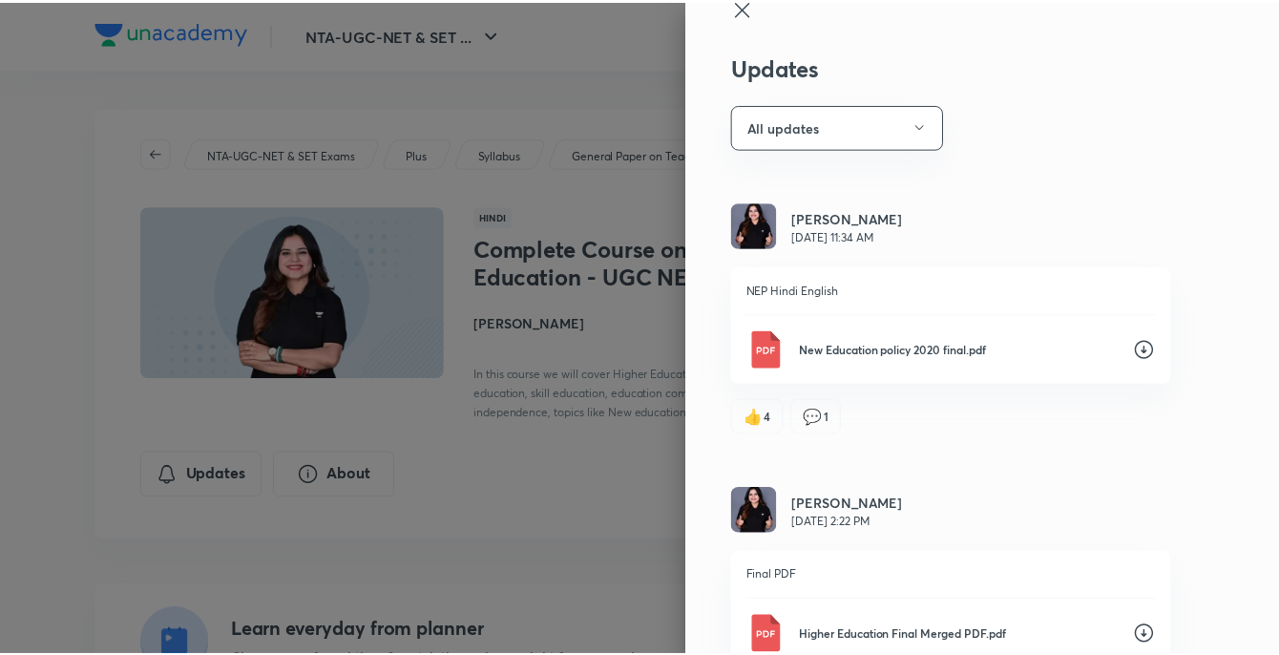
scroll to position [0, 0]
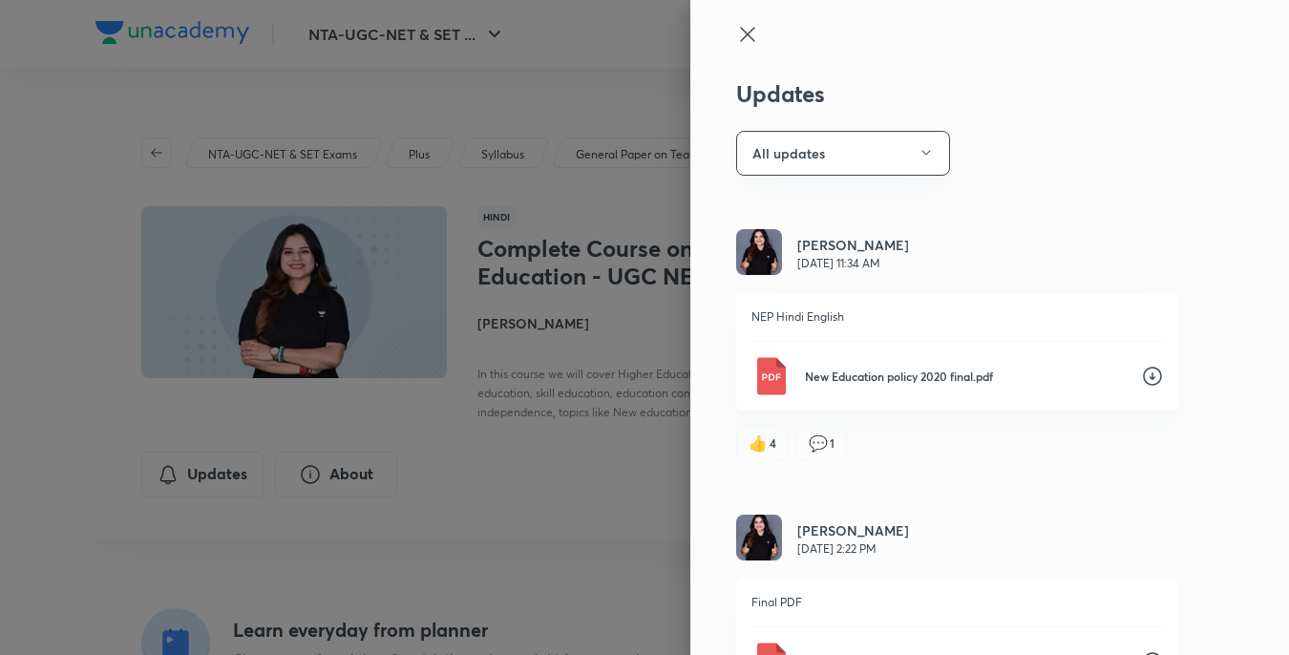
click at [170, 237] on div at bounding box center [644, 327] width 1289 height 655
drag, startPoint x: 170, startPoint y: 237, endPoint x: 179, endPoint y: 236, distance: 9.6
click at [171, 237] on div at bounding box center [644, 327] width 1289 height 655
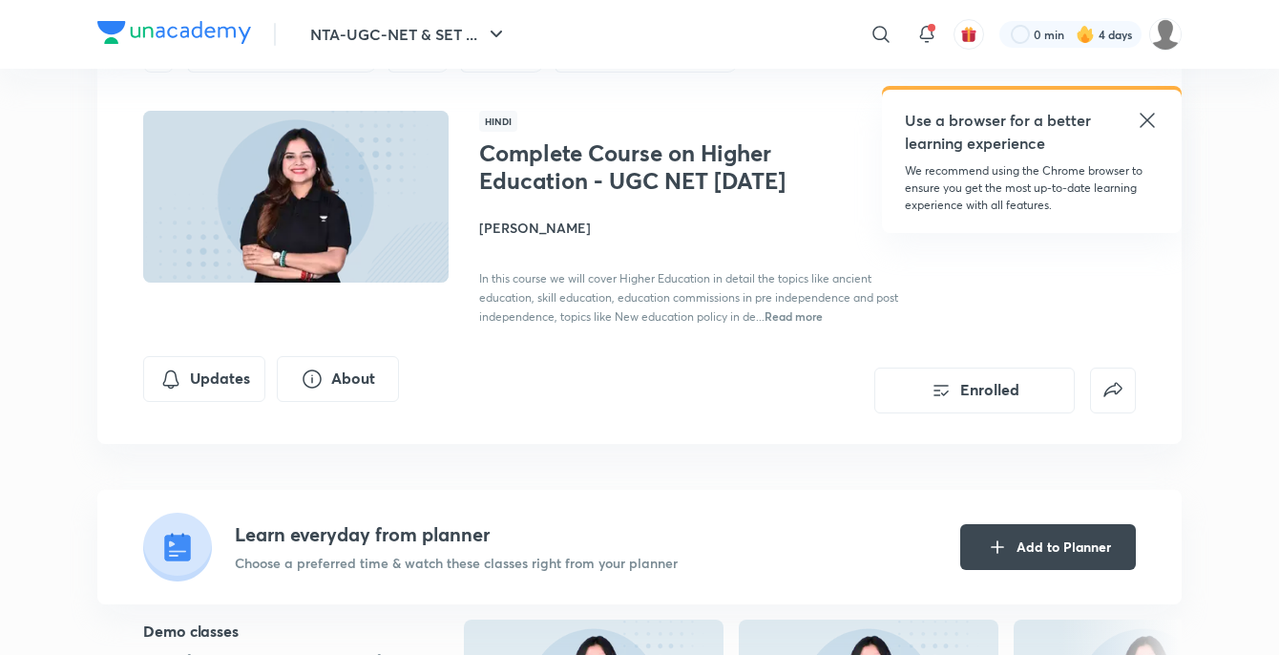
click at [374, 325] on div "Hindi Complete Course on Higher Education - UGC NET Dec 2025 Toshiba Shukla In …" at bounding box center [639, 218] width 993 height 215
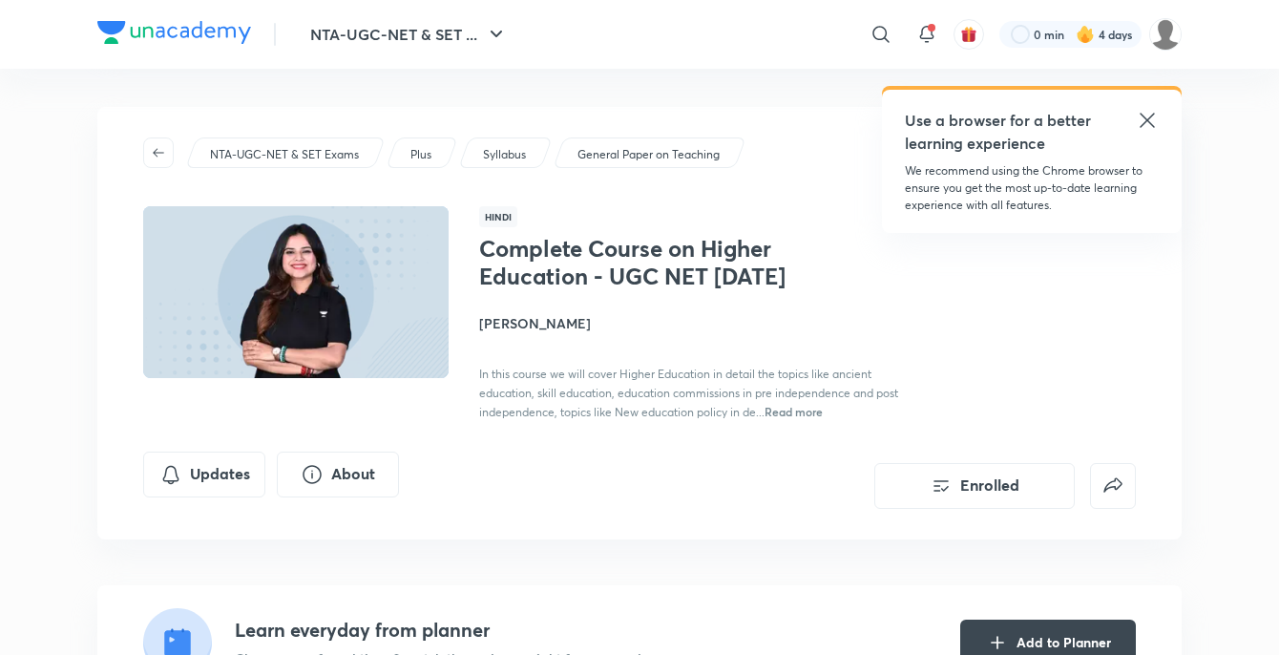
click at [372, 346] on div "Hindi Complete Course on Higher Education - UGC NET Dec 2025 Toshiba Shukla In …" at bounding box center [639, 313] width 993 height 215
drag, startPoint x: 372, startPoint y: 346, endPoint x: 201, endPoint y: 200, distance: 224.1
click at [372, 346] on img at bounding box center [295, 292] width 311 height 176
drag, startPoint x: 158, startPoint y: 151, endPoint x: 153, endPoint y: 160, distance: 11.1
click at [157, 152] on icon "button" at bounding box center [158, 152] width 15 height 15
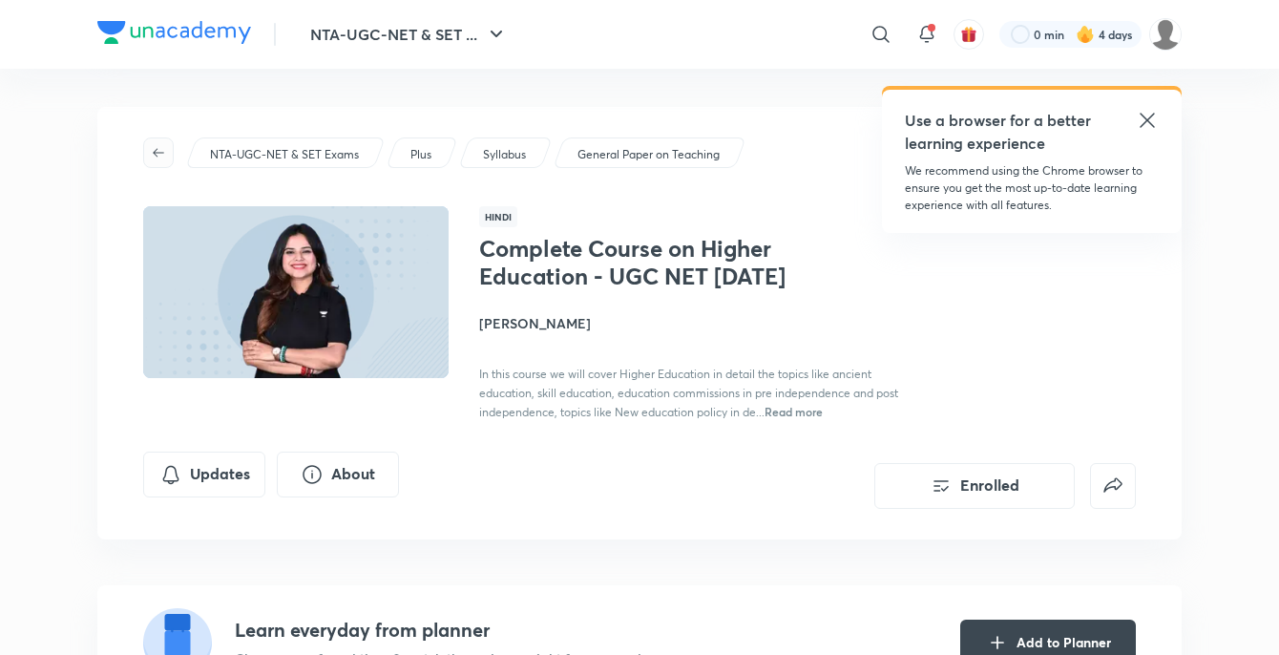
click at [157, 153] on icon "button" at bounding box center [158, 152] width 15 height 15
click at [161, 149] on icon "button" at bounding box center [158, 152] width 15 height 15
click at [154, 149] on icon "button" at bounding box center [158, 152] width 15 height 15
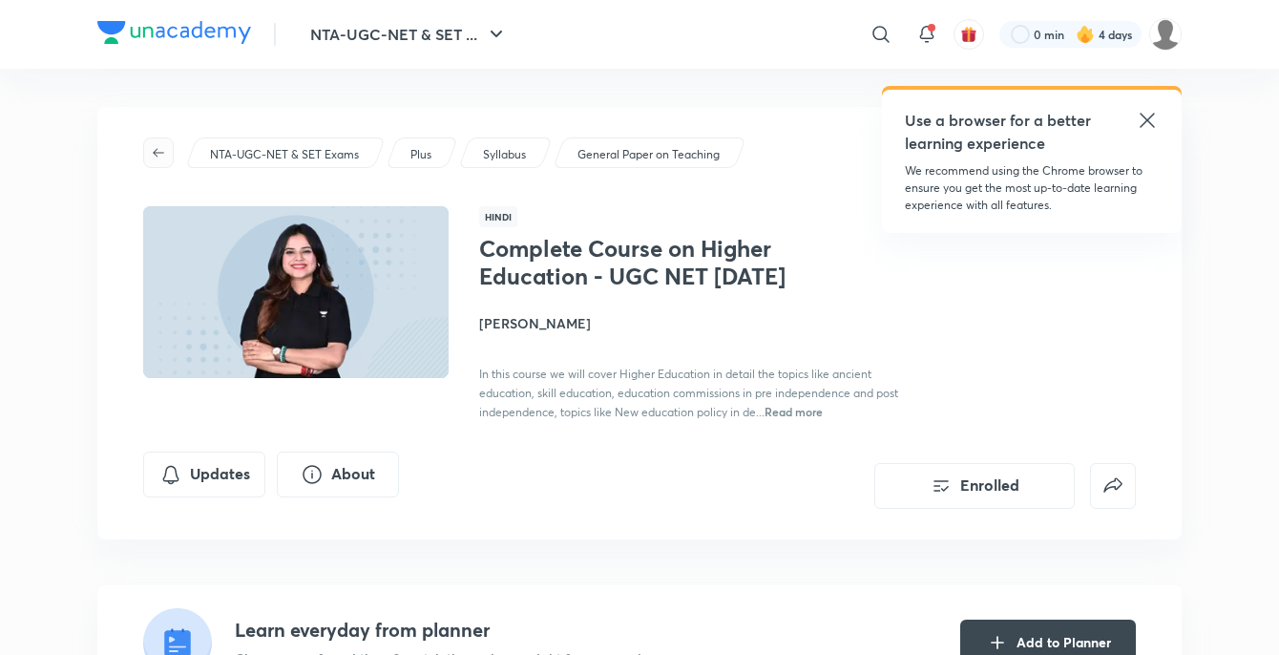
click at [154, 149] on icon "button" at bounding box center [158, 152] width 15 height 15
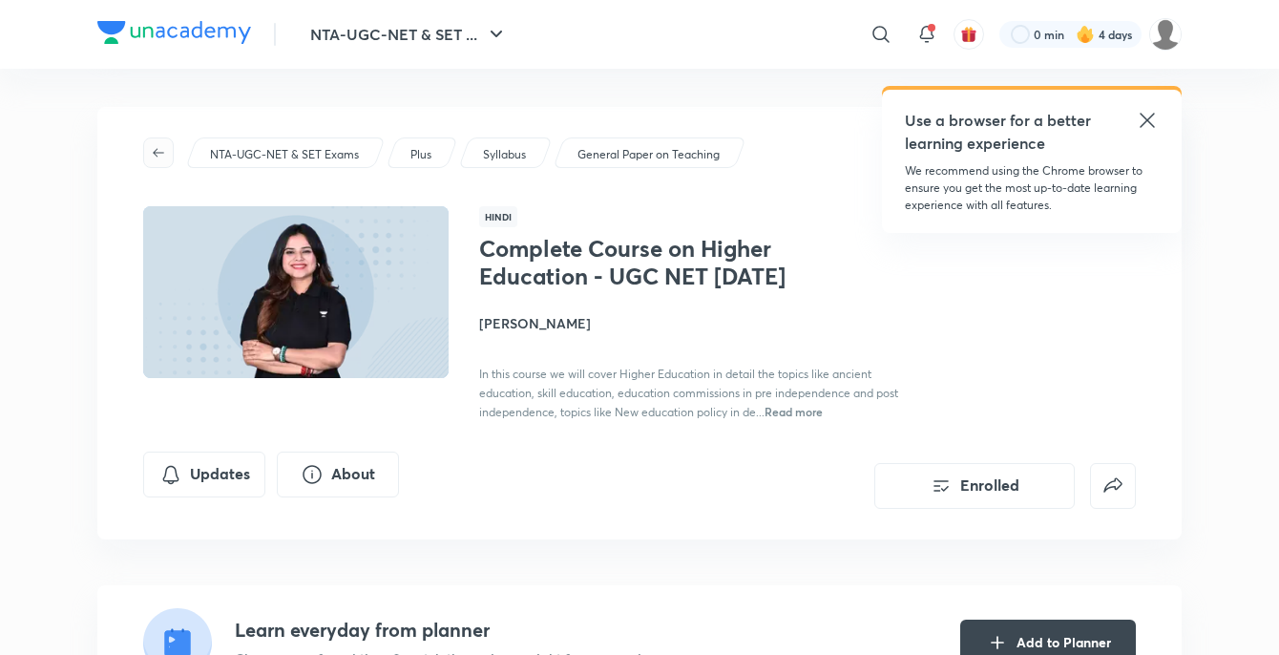
click at [154, 152] on icon "button" at bounding box center [158, 152] width 15 height 15
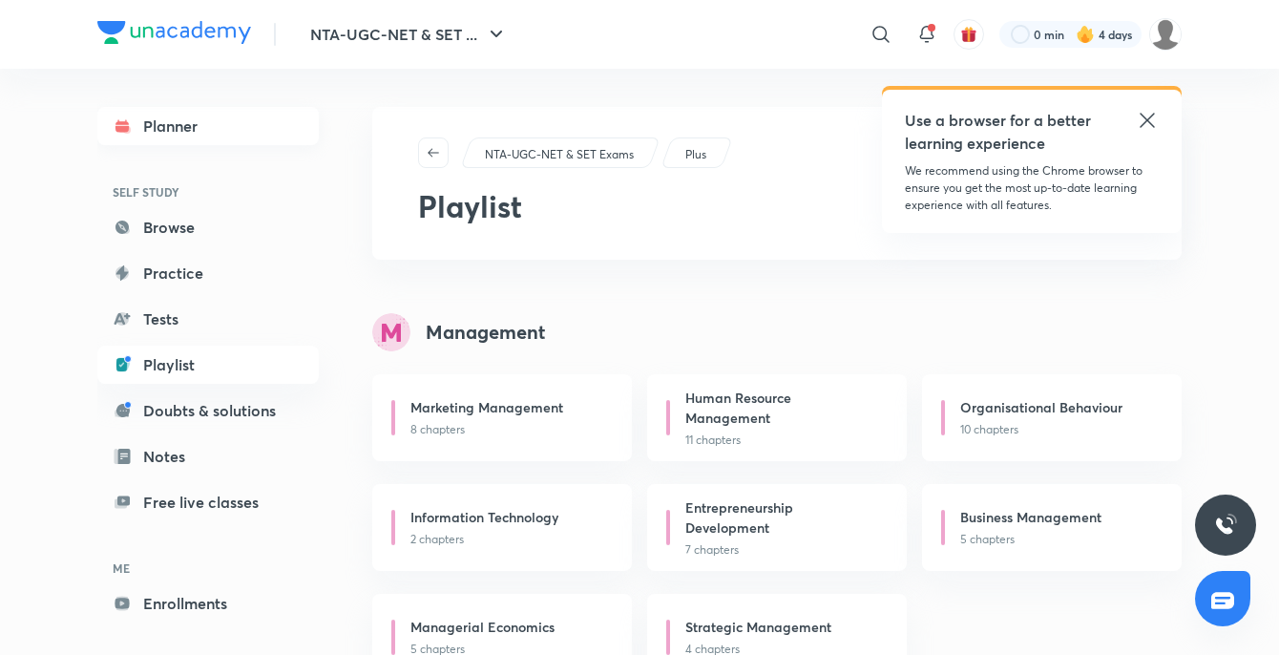
click at [178, 118] on link "Planner" at bounding box center [207, 126] width 221 height 38
